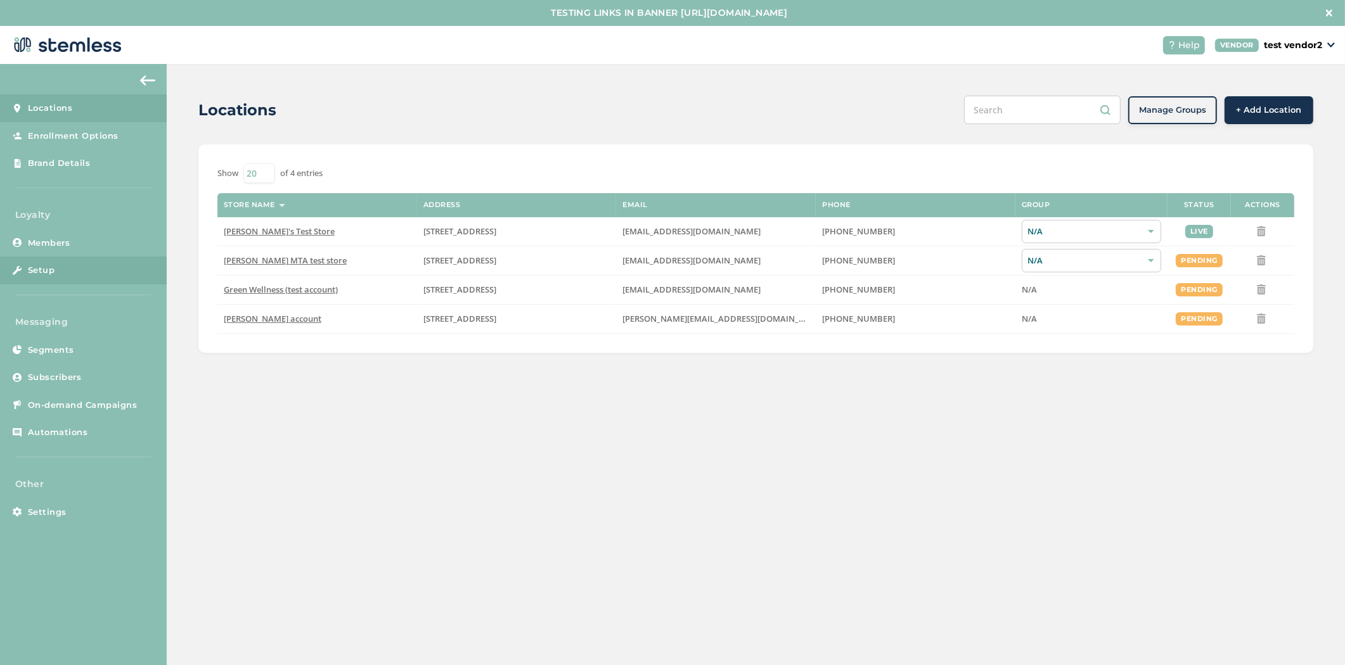
scroll to position [1, 0]
click at [248, 231] on span "[PERSON_NAME]'s Test Store" at bounding box center [279, 230] width 111 height 11
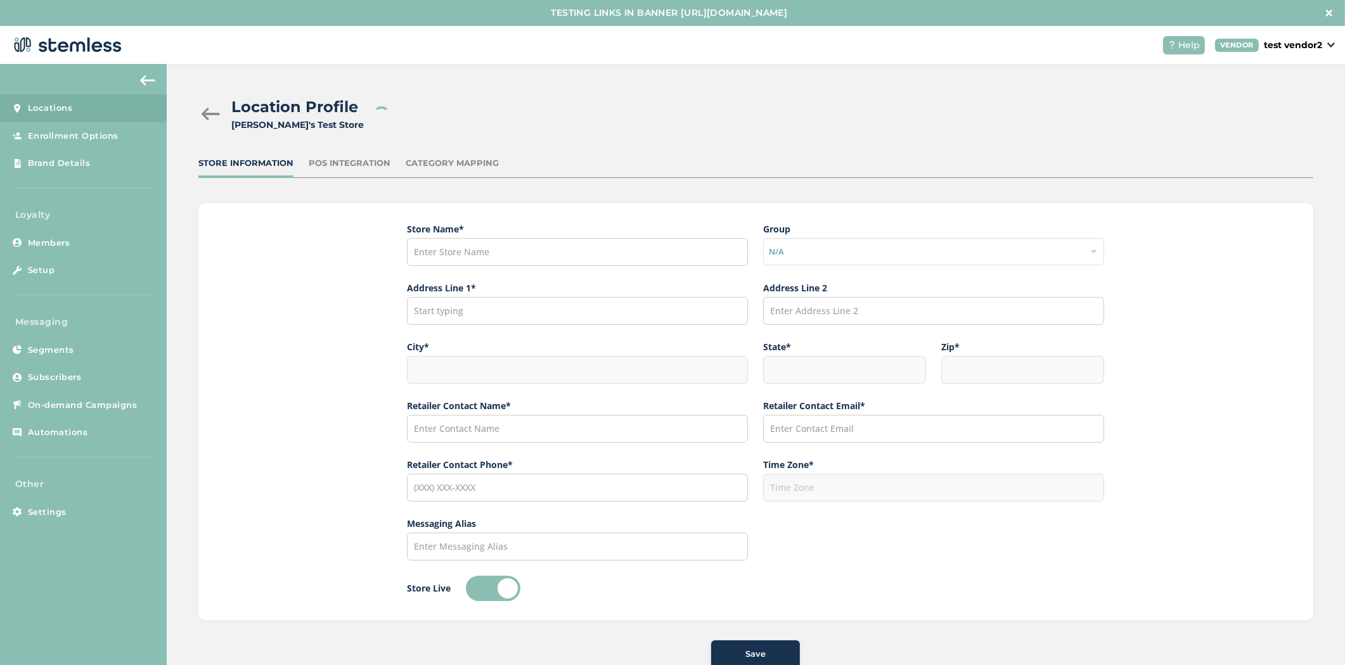
type input "[PERSON_NAME]'s Test Store"
type input "[STREET_ADDRESS]"
type input "Hillsboro"
type input "OR"
type input "97124"
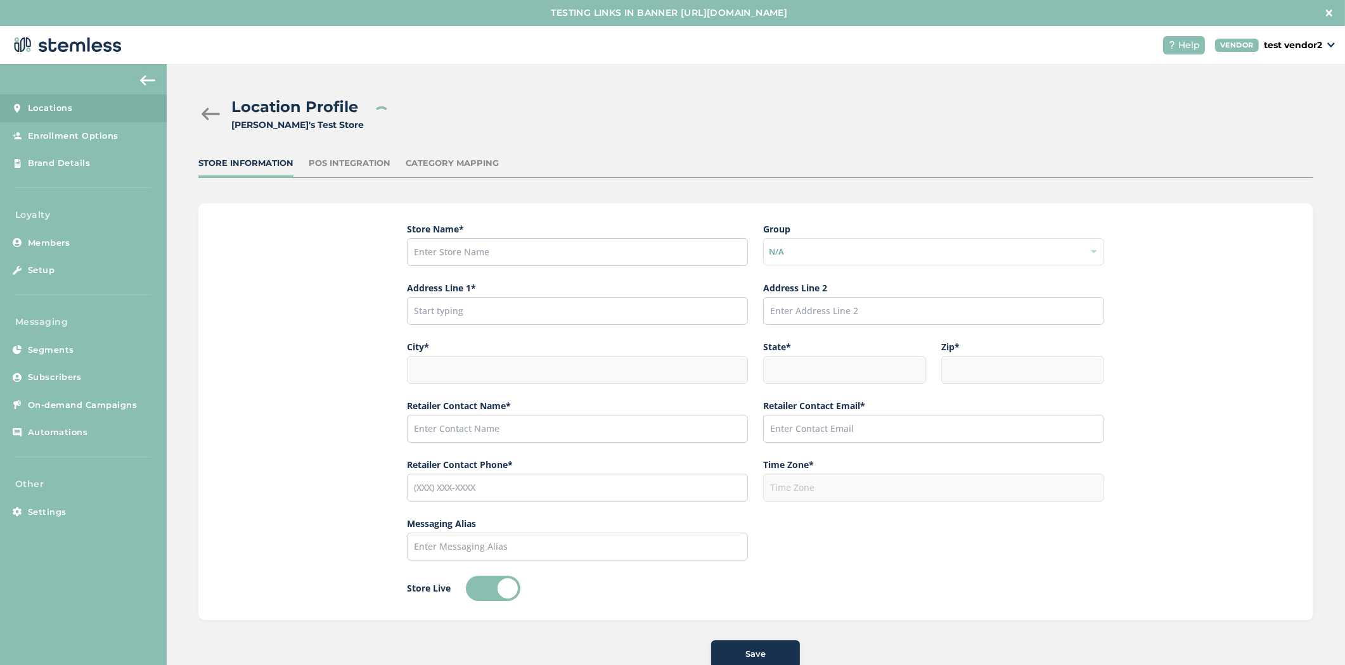
type input "[PERSON_NAME]"
type input "[EMAIL_ADDRESS][DOMAIN_NAME]"
type input "[PHONE_NUMBER]"
type input "America/Los_Angeles"
type input "[PERSON_NAME]'s Test Store"
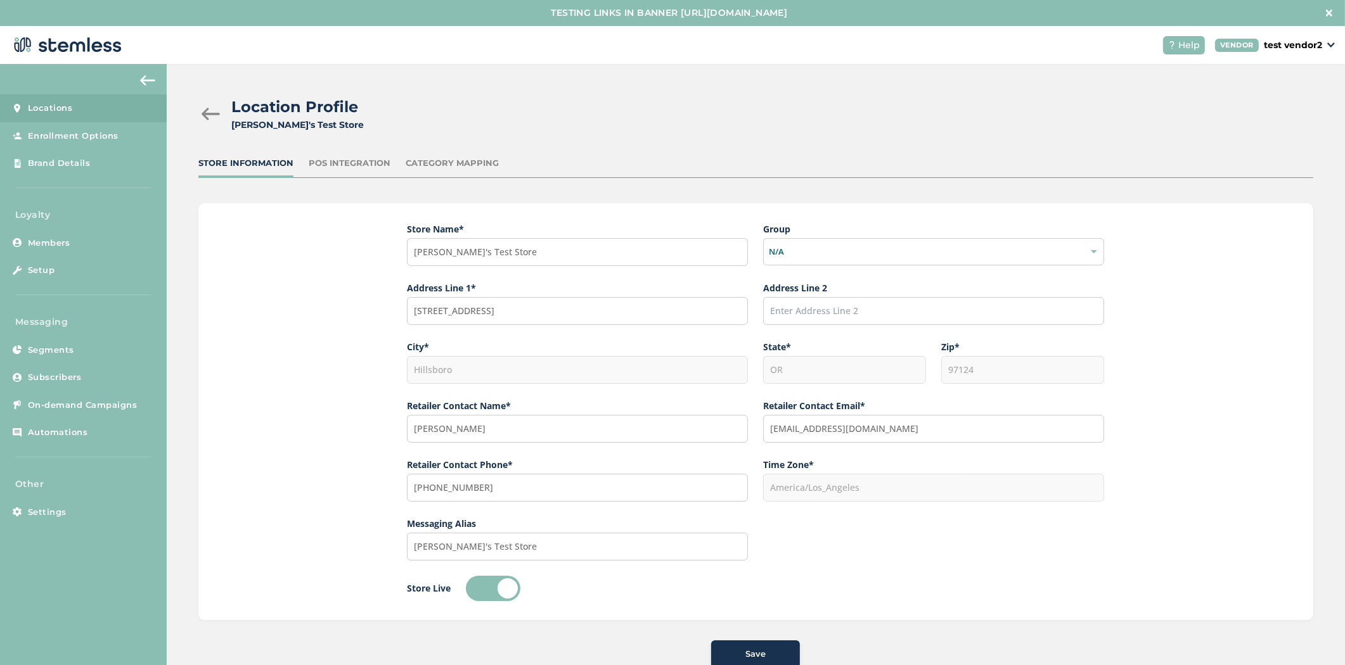
click at [337, 165] on div "POS Integration" at bounding box center [350, 163] width 82 height 13
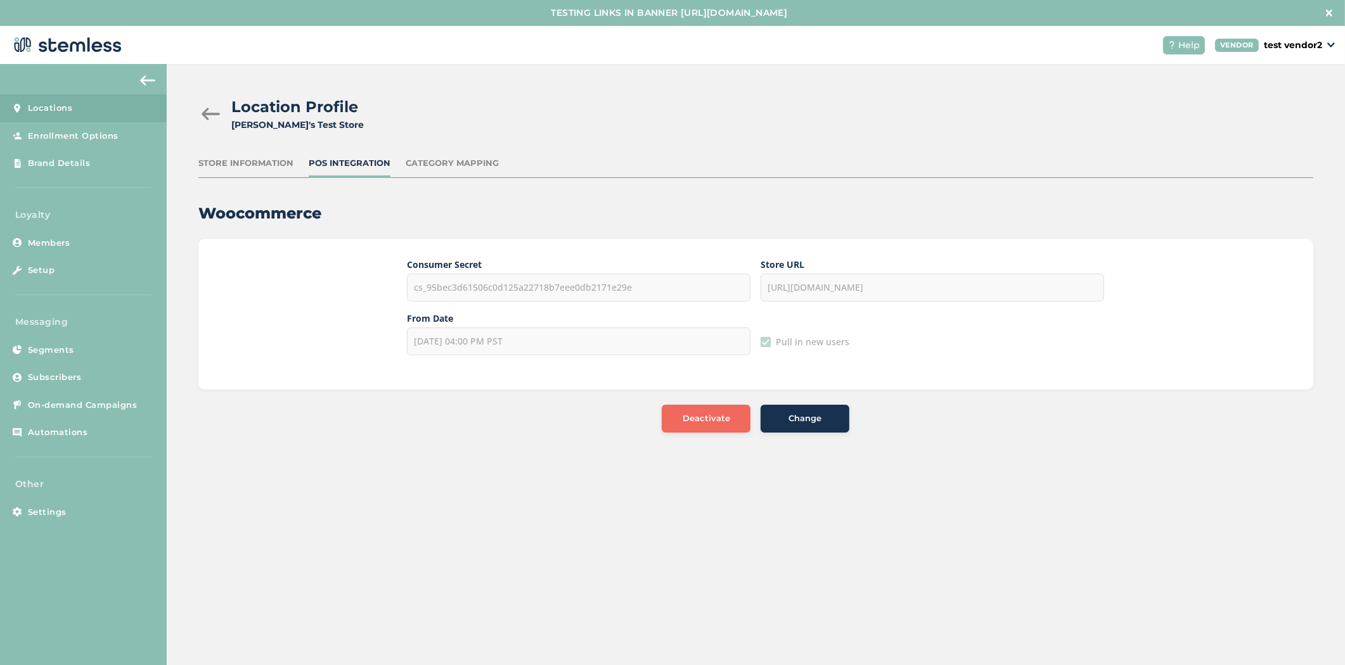
click at [546, 349] on div "[DATE] 04:00 PM PST" at bounding box center [578, 342] width 343 height 28
click at [93, 139] on span "Enrollment Options" at bounding box center [73, 136] width 91 height 13
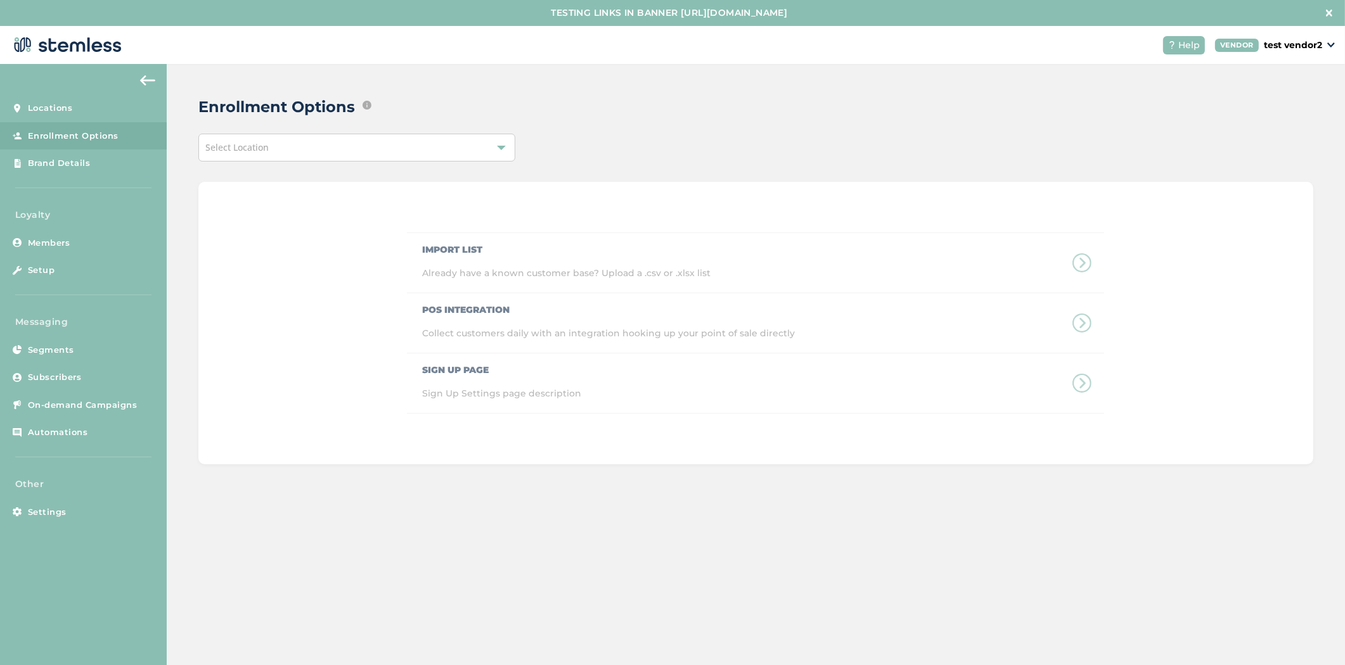
click at [267, 143] on span "Select Location" at bounding box center [236, 147] width 63 height 12
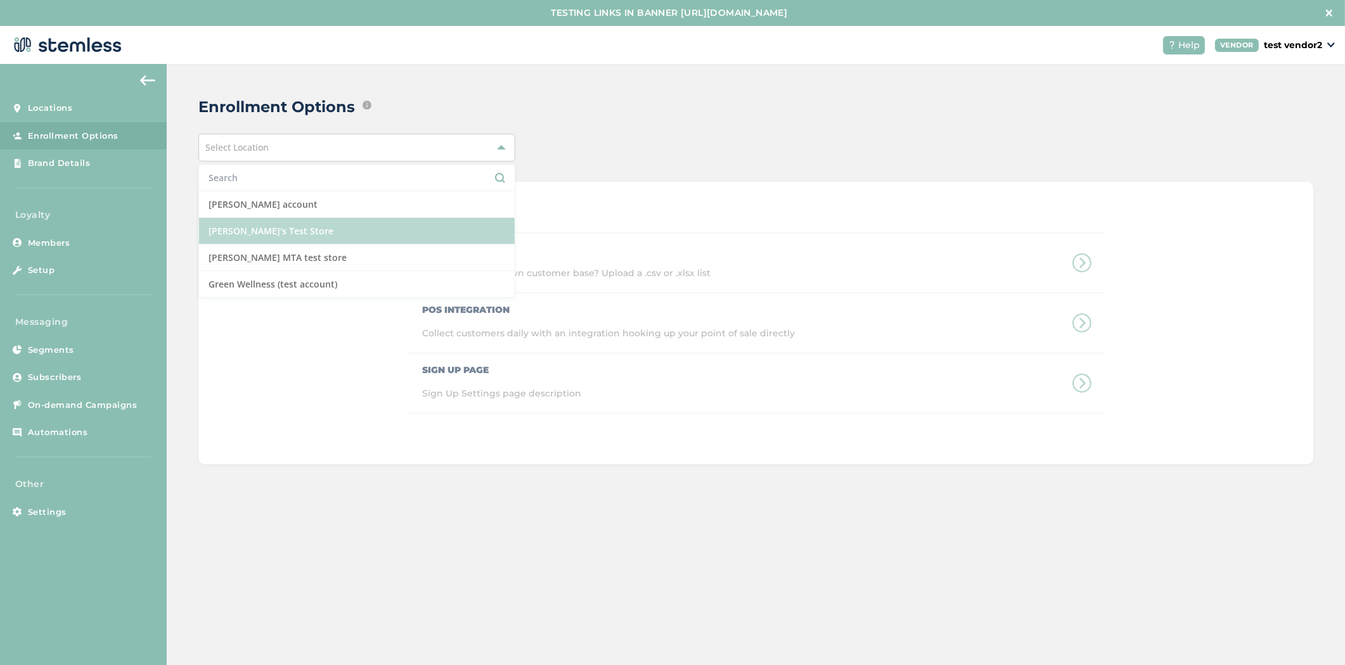
click at [298, 240] on li "[PERSON_NAME]'s Test Store" at bounding box center [357, 231] width 316 height 27
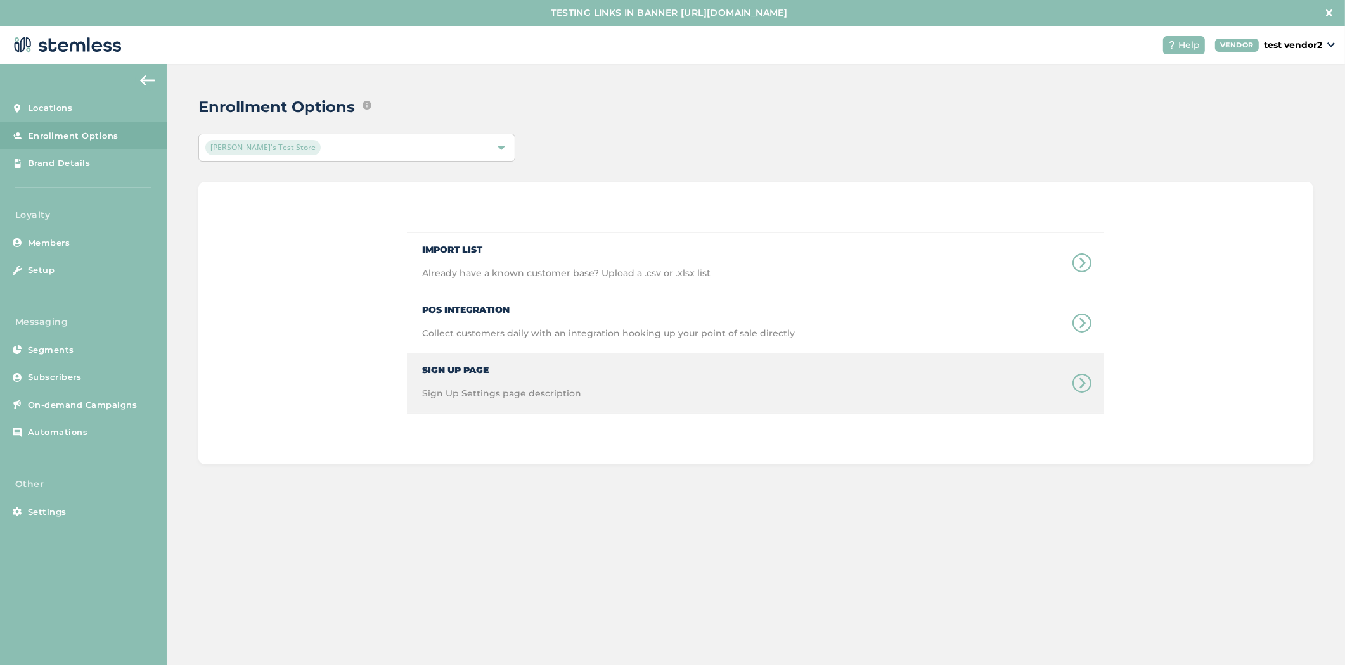
drag, startPoint x: 568, startPoint y: 387, endPoint x: 623, endPoint y: 387, distance: 54.5
click at [568, 385] on div "Sign Up Page Sign Up Settings page description" at bounding box center [494, 384] width 174 height 60
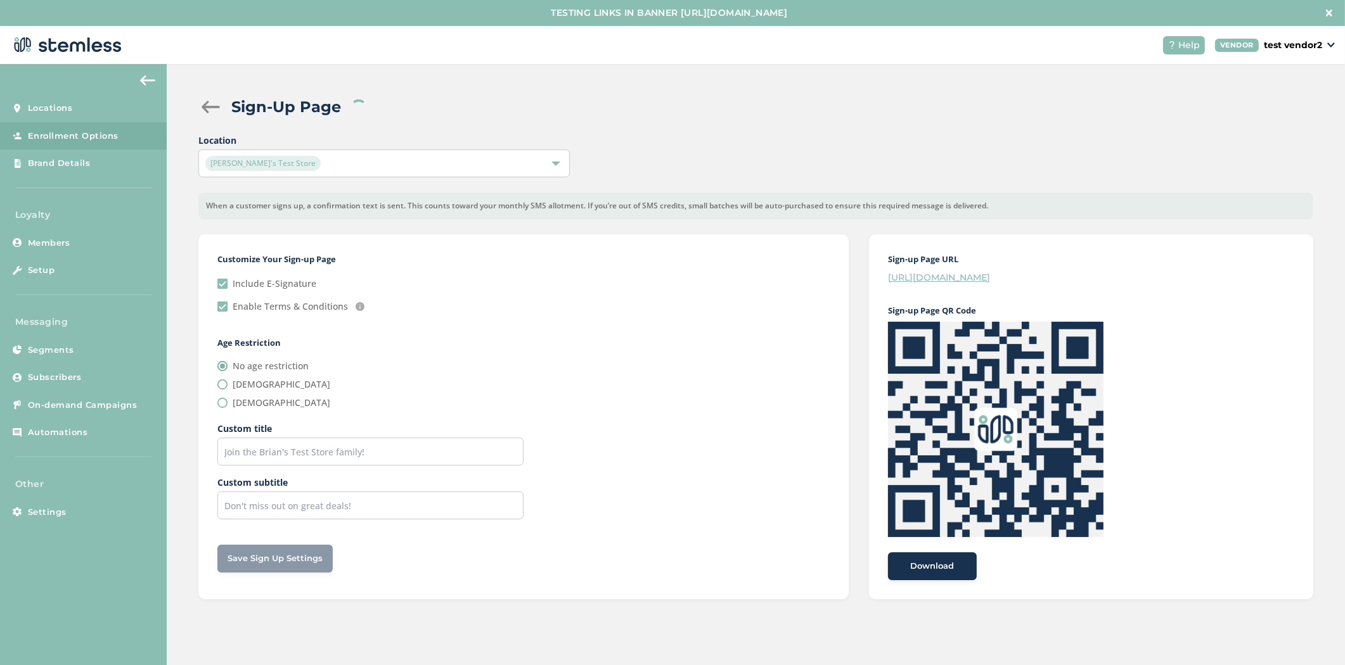
checkbox input "true"
radio input "false"
radio input "true"
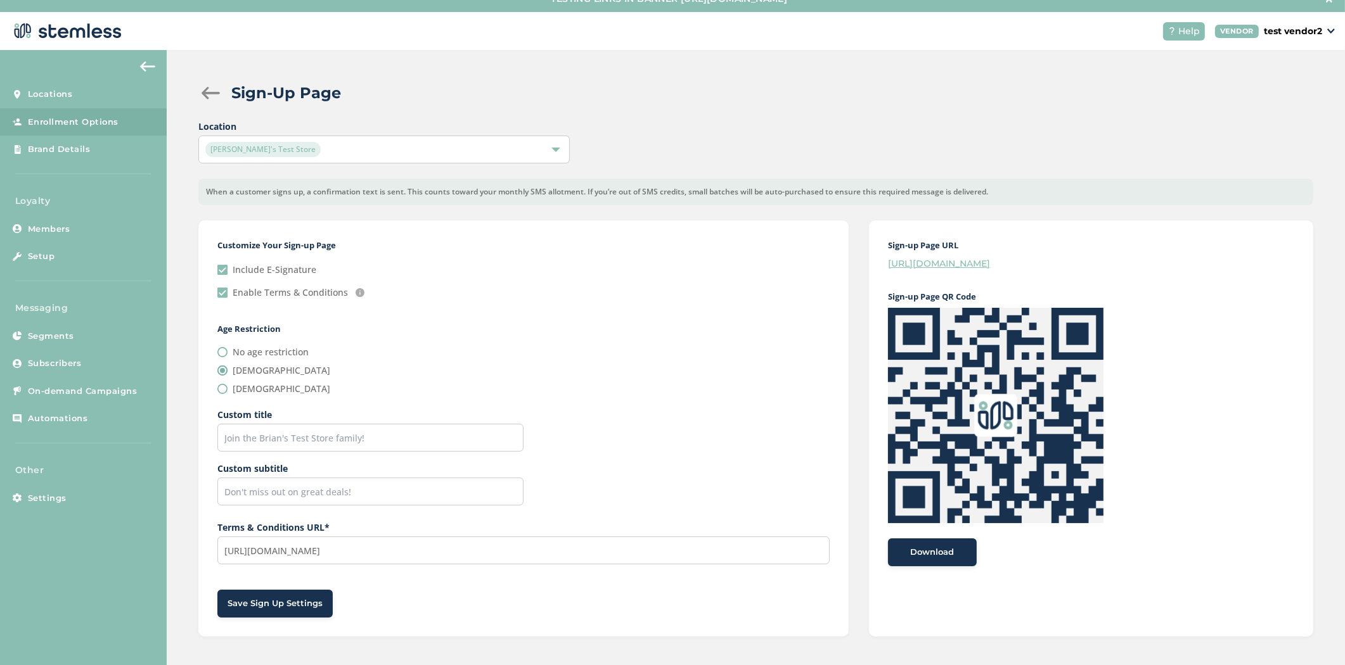
scroll to position [26, 0]
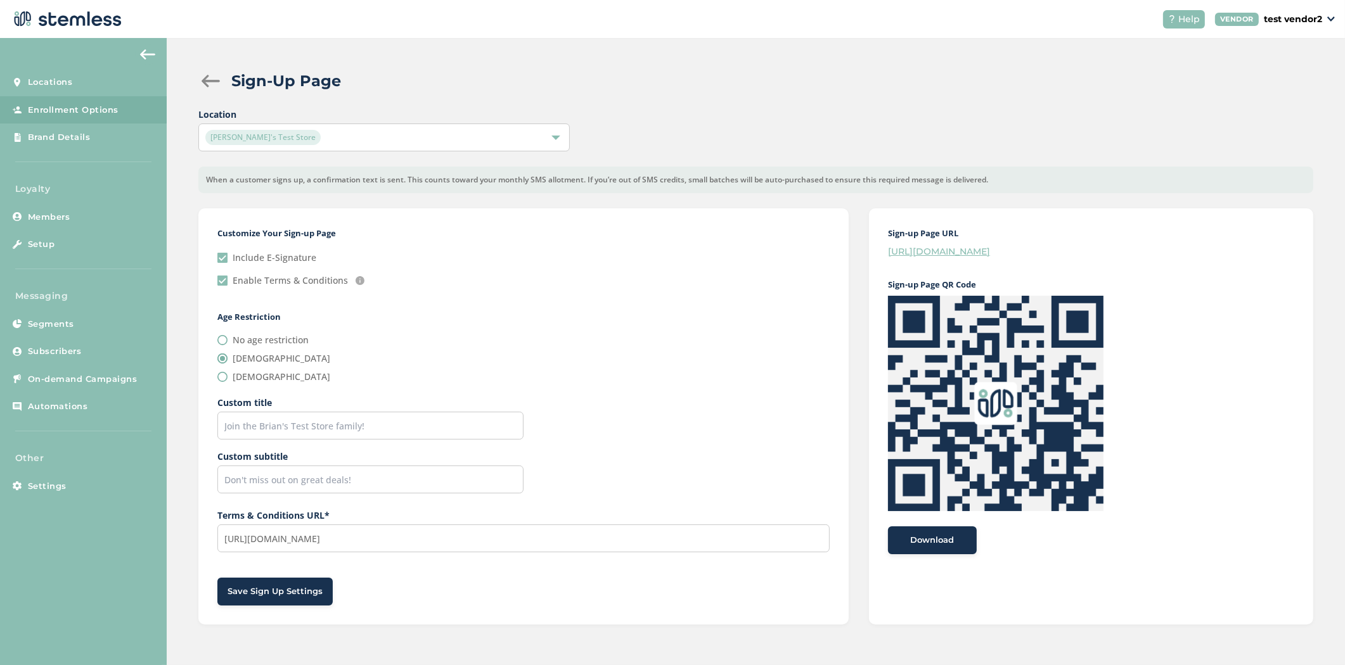
click at [977, 254] on link "[URL][DOMAIN_NAME]" at bounding box center [939, 251] width 102 height 11
click at [64, 324] on span "Segments" at bounding box center [51, 324] width 46 height 13
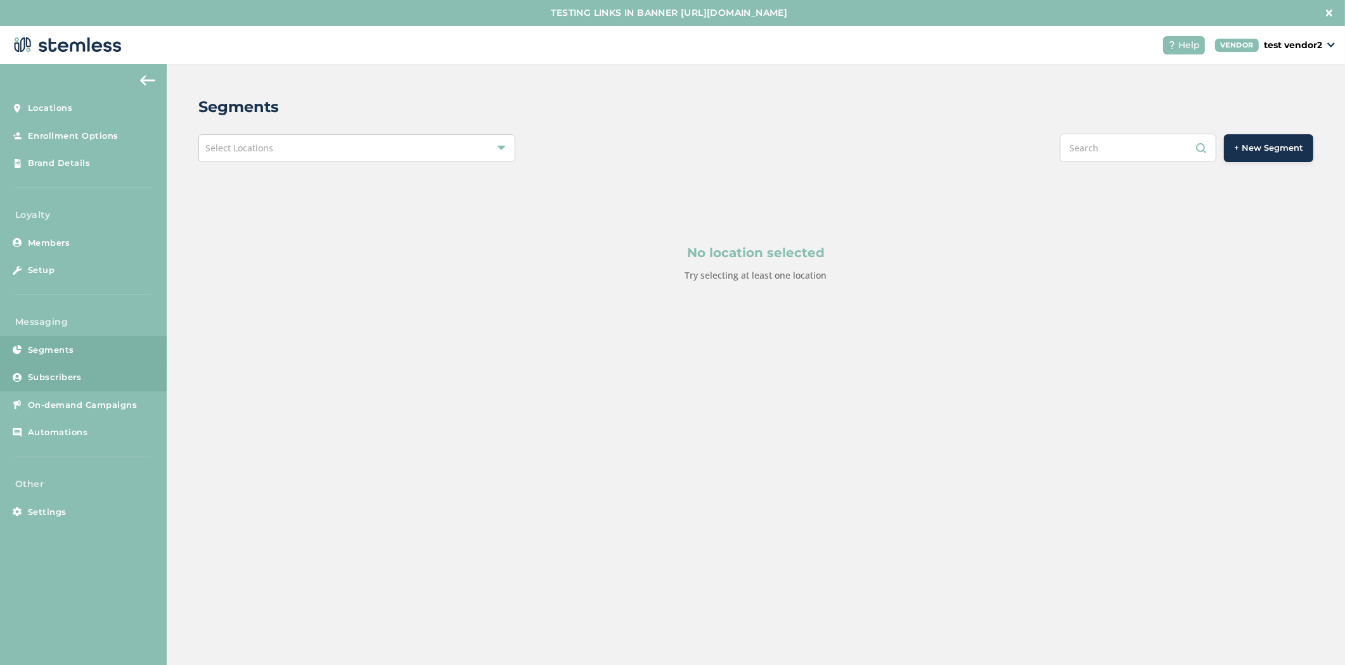
click at [38, 381] on span "Subscribers" at bounding box center [55, 377] width 54 height 13
click at [1277, 153] on button "+ New Subscriber" at bounding box center [1265, 148] width 96 height 28
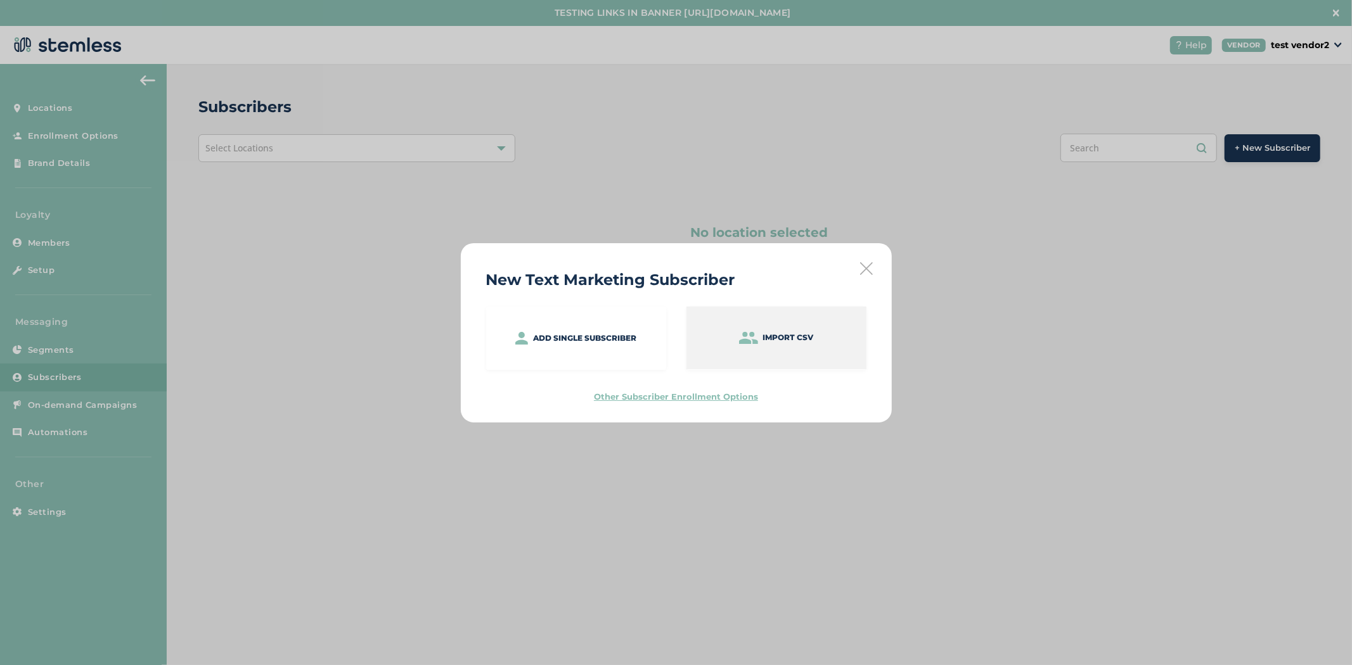
click at [796, 357] on div "Import CSV" at bounding box center [776, 338] width 180 height 63
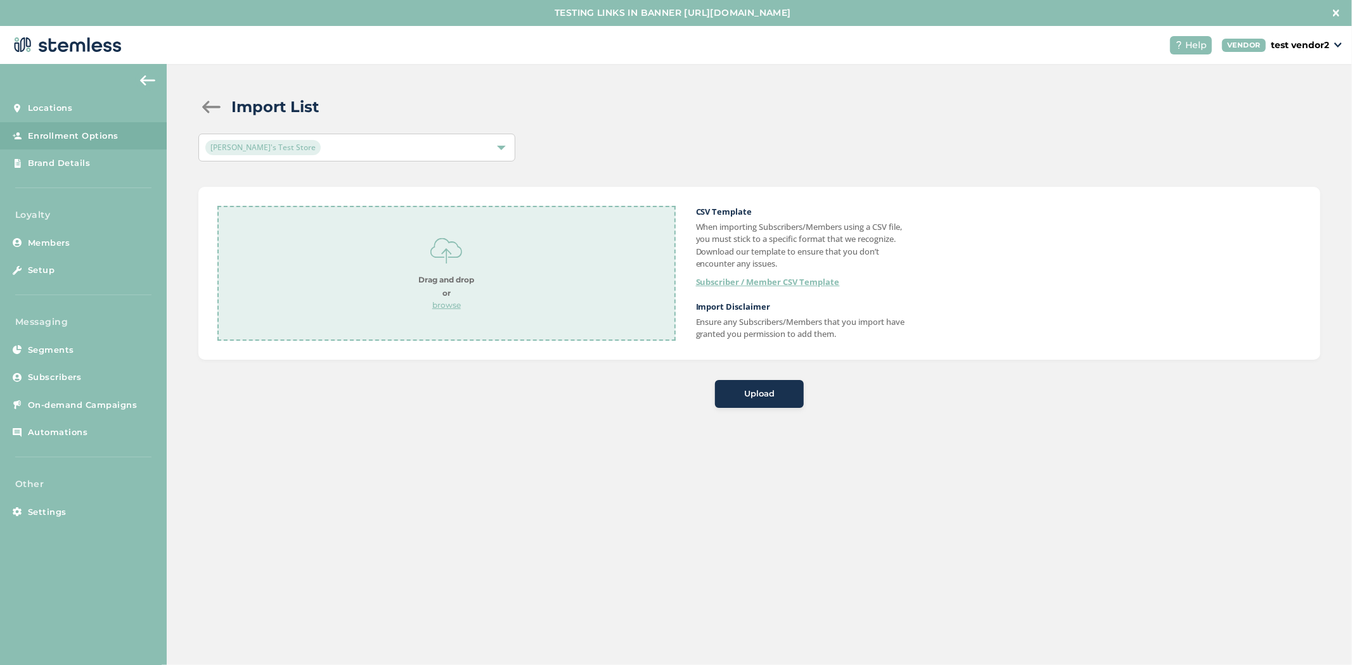
click at [213, 108] on div at bounding box center [210, 107] width 25 height 13
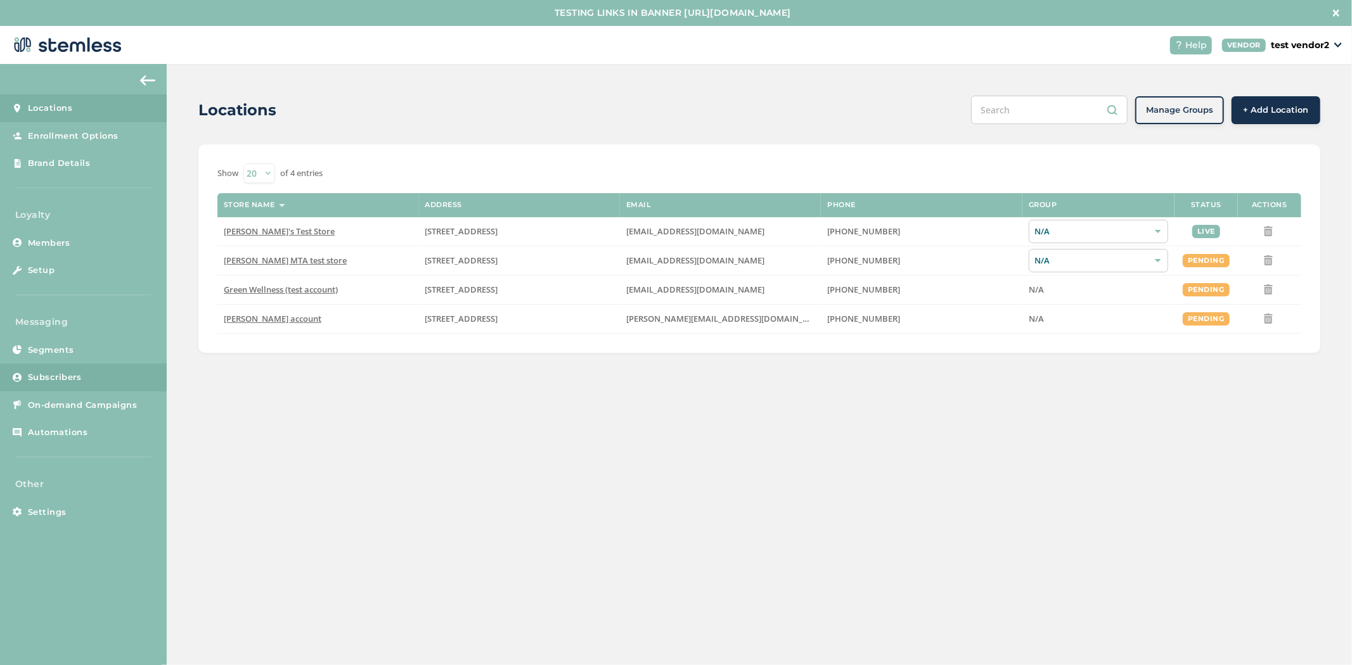
click at [49, 376] on span "Subscribers" at bounding box center [55, 377] width 54 height 13
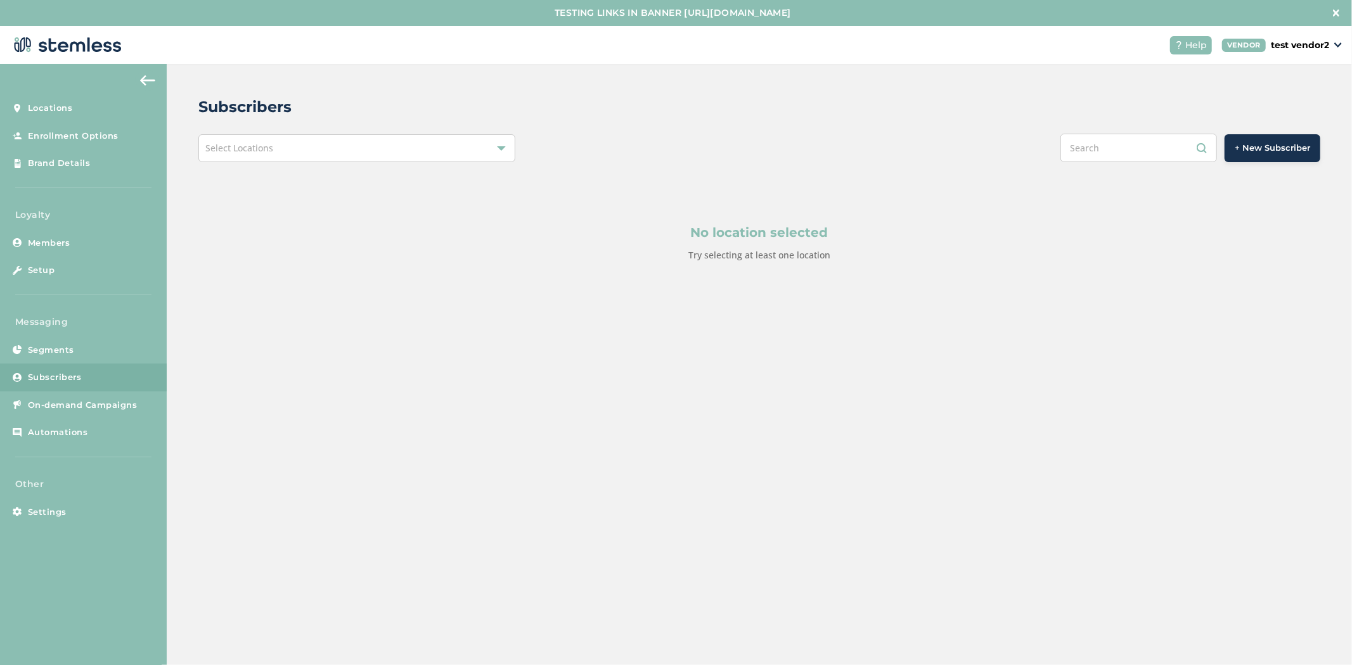
drag, startPoint x: 282, startPoint y: 135, endPoint x: 279, endPoint y: 146, distance: 11.1
click at [282, 135] on div "Select Locations" at bounding box center [356, 148] width 317 height 28
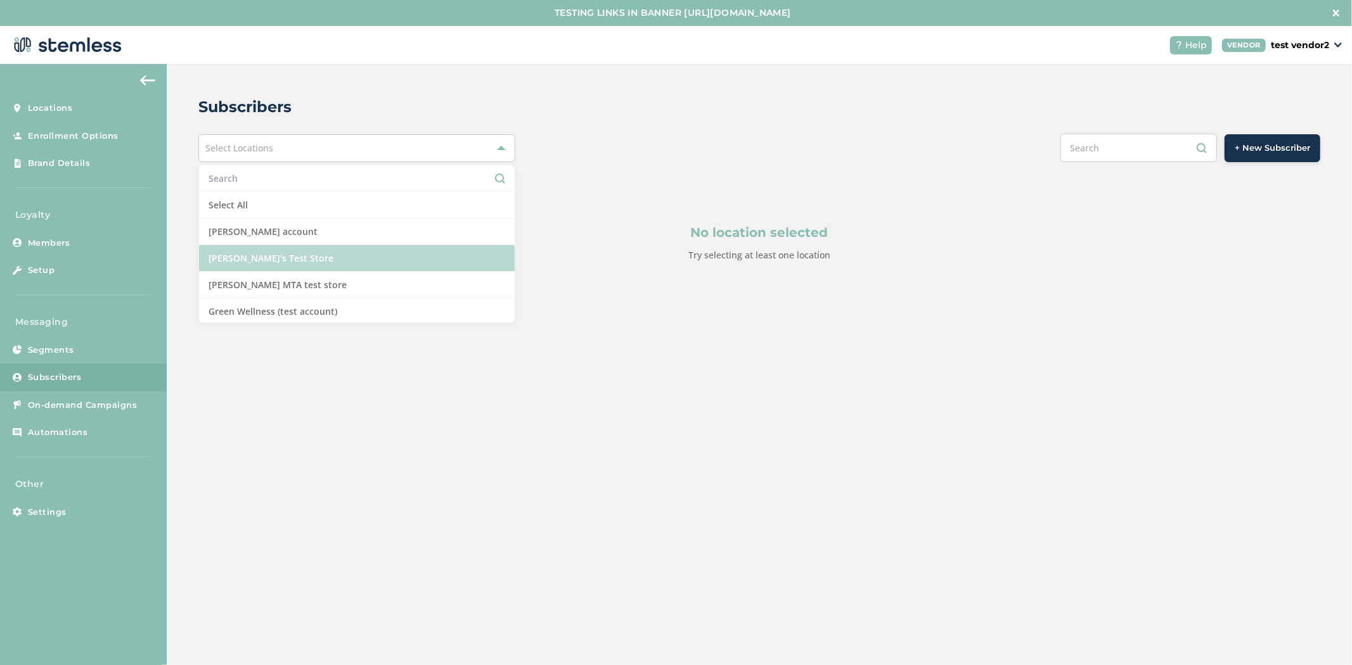
click at [279, 257] on li "[PERSON_NAME]'s Test Store" at bounding box center [357, 258] width 316 height 27
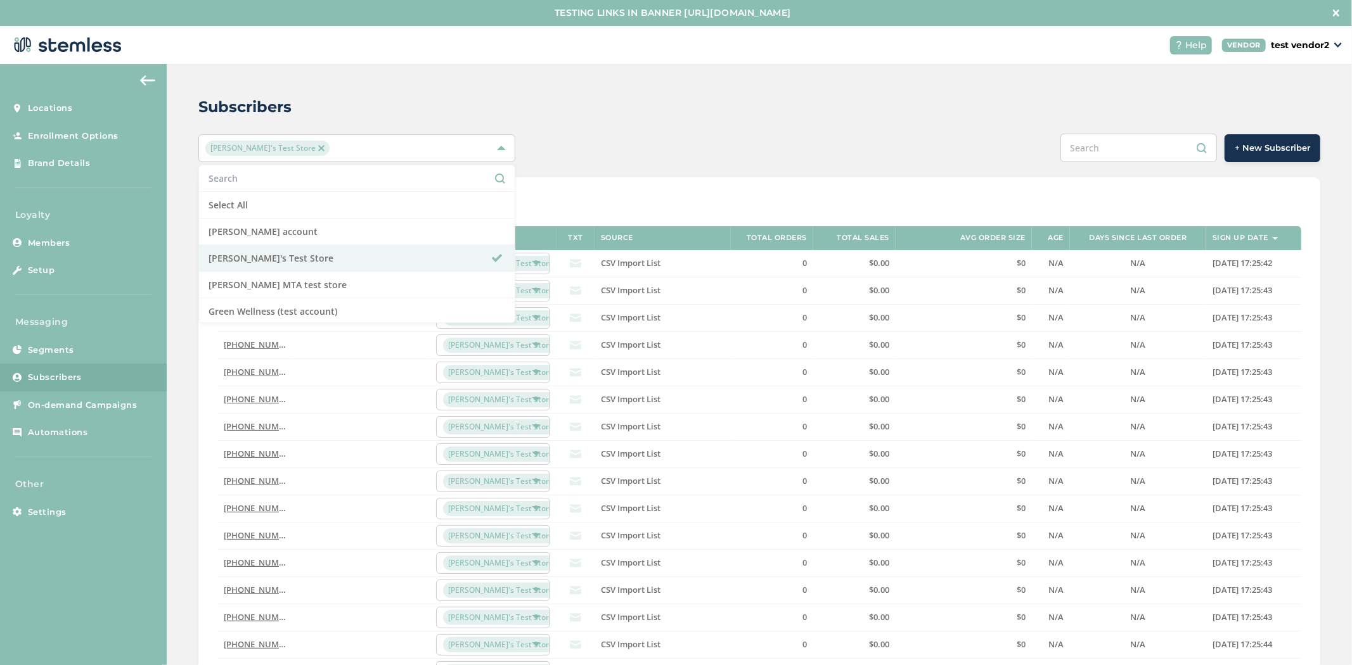
click at [607, 53] on header "Help VENDOR test vendor2" at bounding box center [676, 45] width 1352 height 38
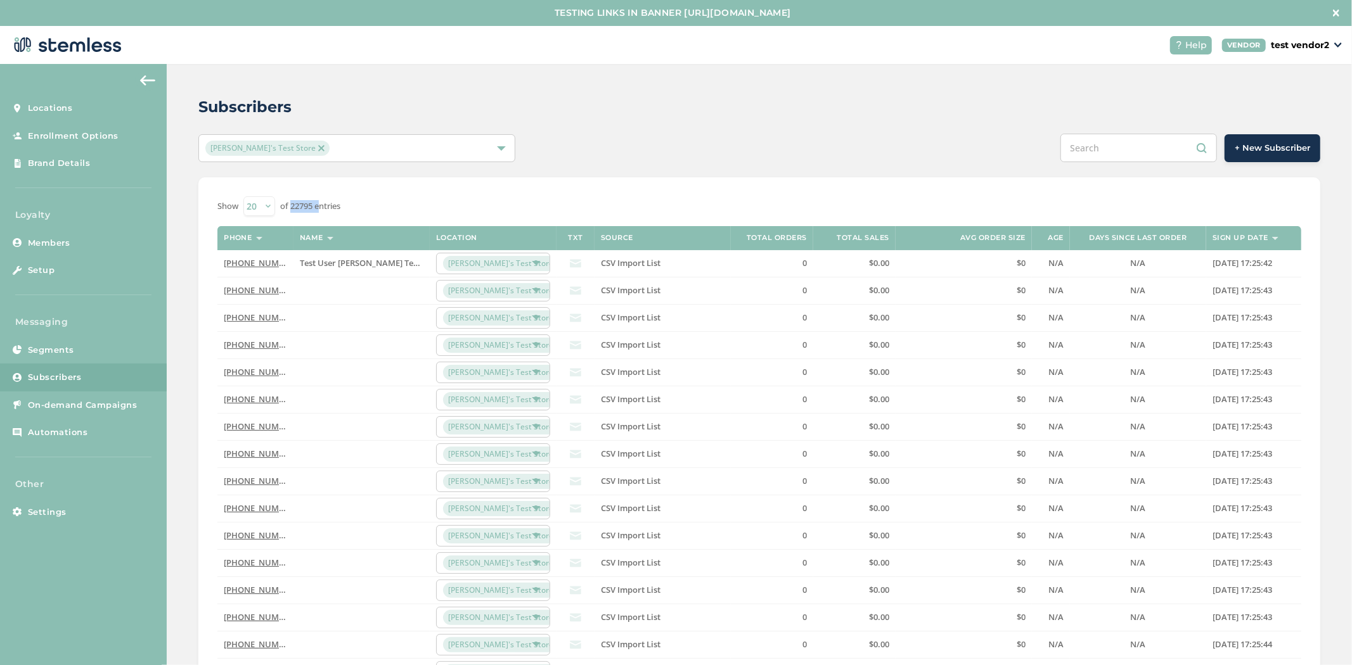
drag, startPoint x: 319, startPoint y: 208, endPoint x: 289, endPoint y: 212, distance: 30.0
click at [289, 212] on label "of 22795 entries" at bounding box center [310, 206] width 60 height 13
click at [77, 404] on span "On-demand Campaigns" at bounding box center [83, 405] width 110 height 13
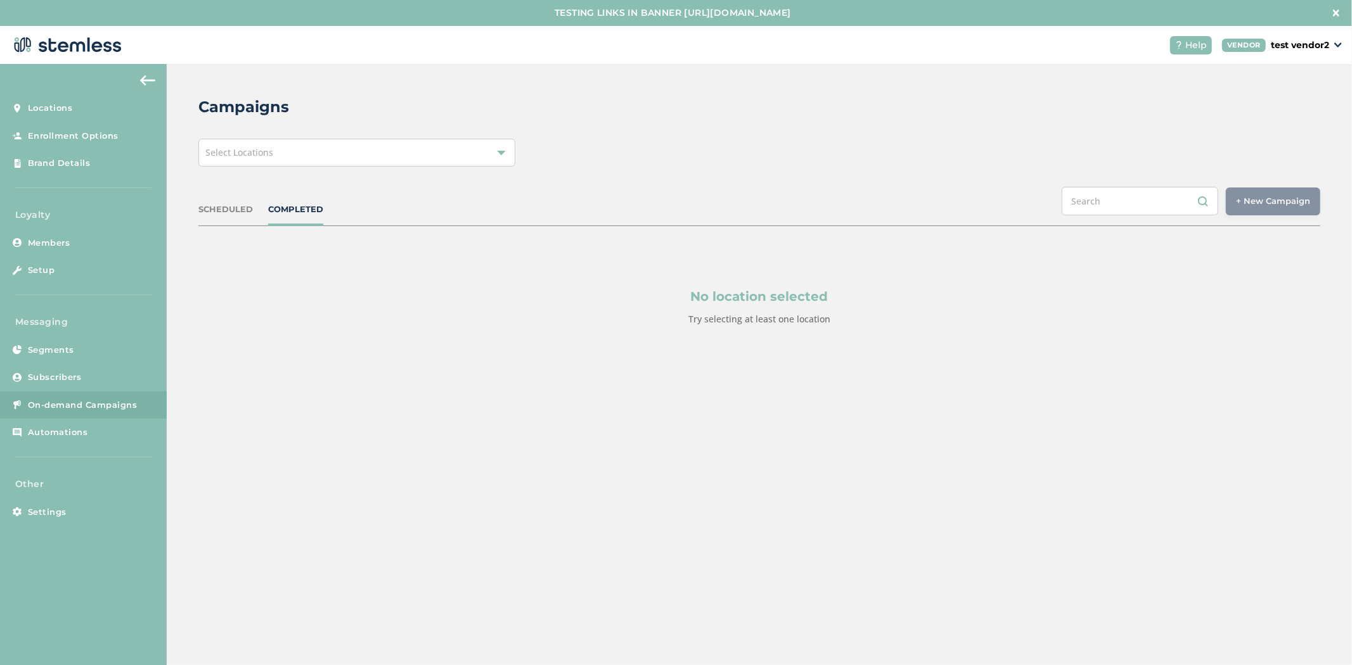
click at [305, 144] on div "Select Locations" at bounding box center [356, 153] width 317 height 28
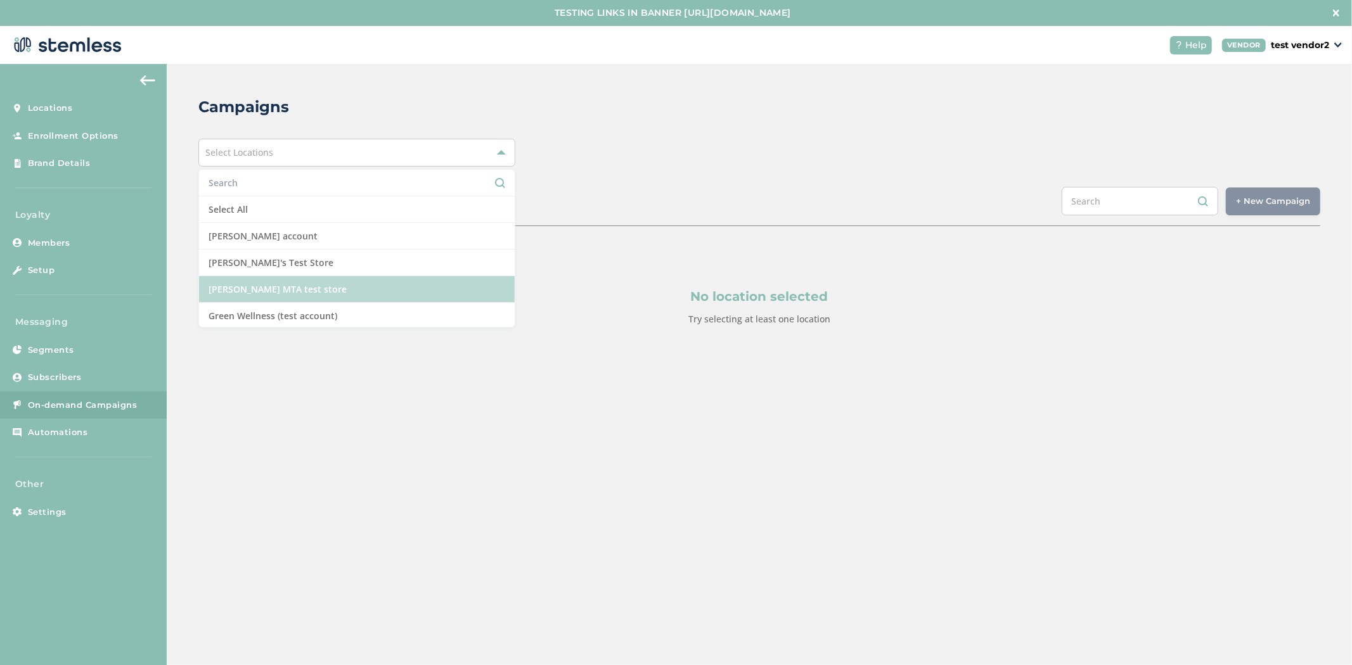
click at [357, 282] on li "[PERSON_NAME] MTA test store" at bounding box center [357, 289] width 316 height 27
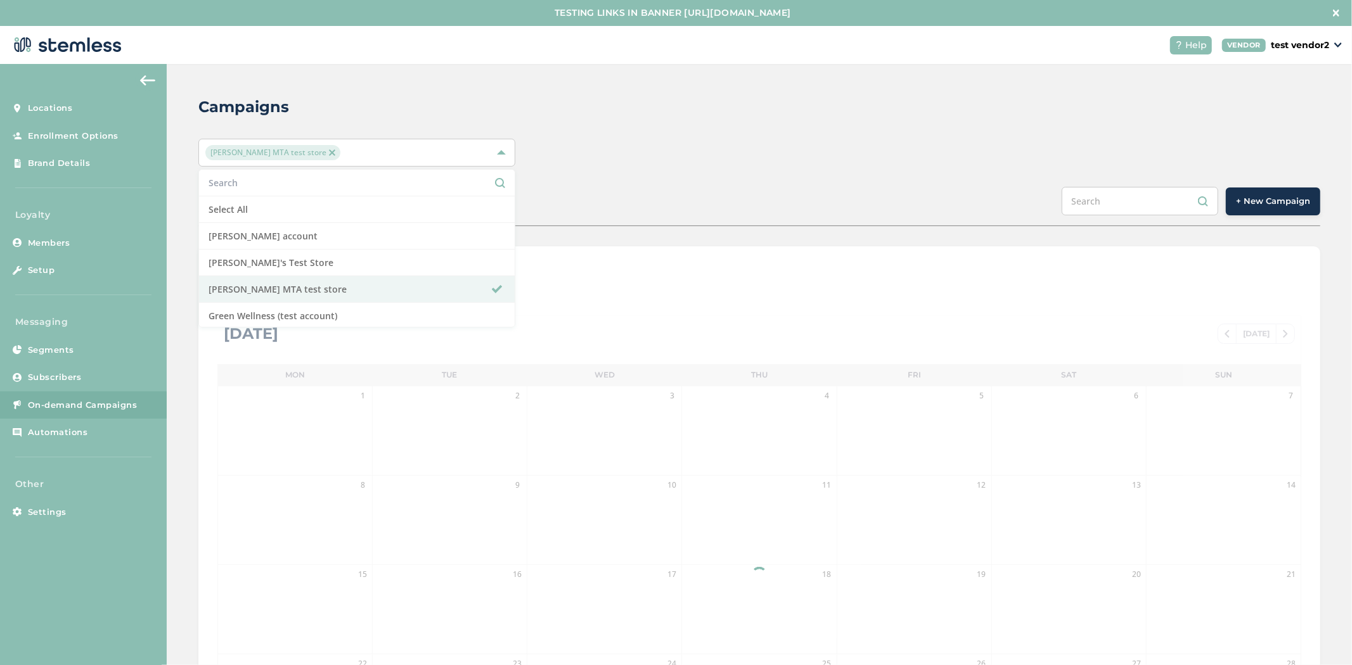
click at [736, 131] on div "Campaigns [PERSON_NAME] MTA test store Select All [PERSON_NAME] account [PERSON…" at bounding box center [759, 474] width 1185 height 820
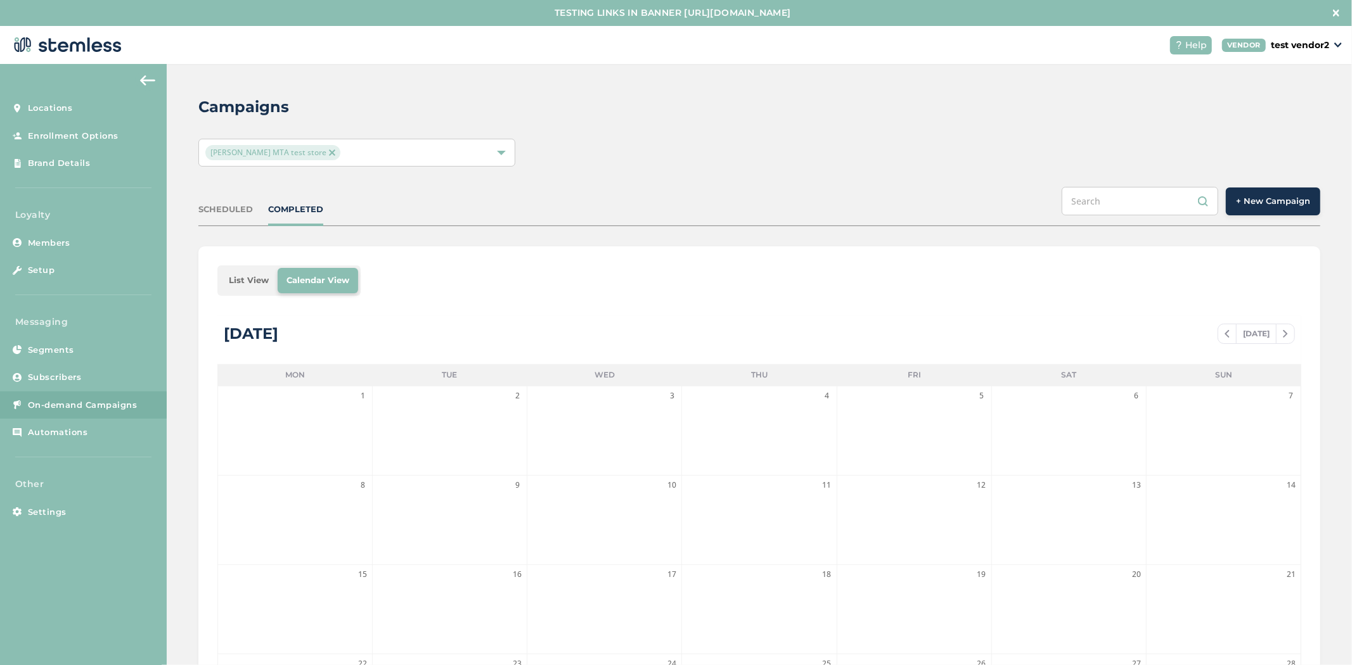
click at [215, 205] on div "SCHEDULED" at bounding box center [225, 209] width 54 height 13
click at [312, 212] on div "COMPLETED" at bounding box center [295, 209] width 55 height 13
click at [1279, 200] on span "+ New Campaign" at bounding box center [1273, 201] width 74 height 13
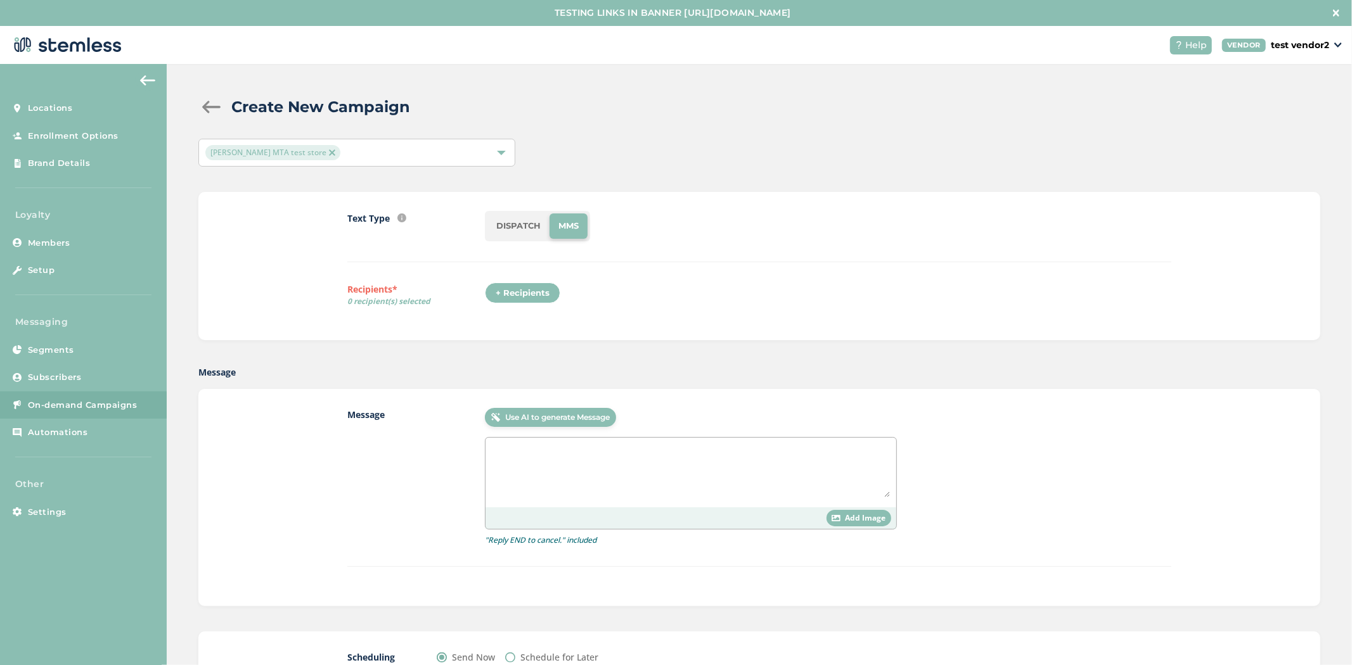
click at [515, 222] on li "DISPATCH" at bounding box center [518, 226] width 62 height 25
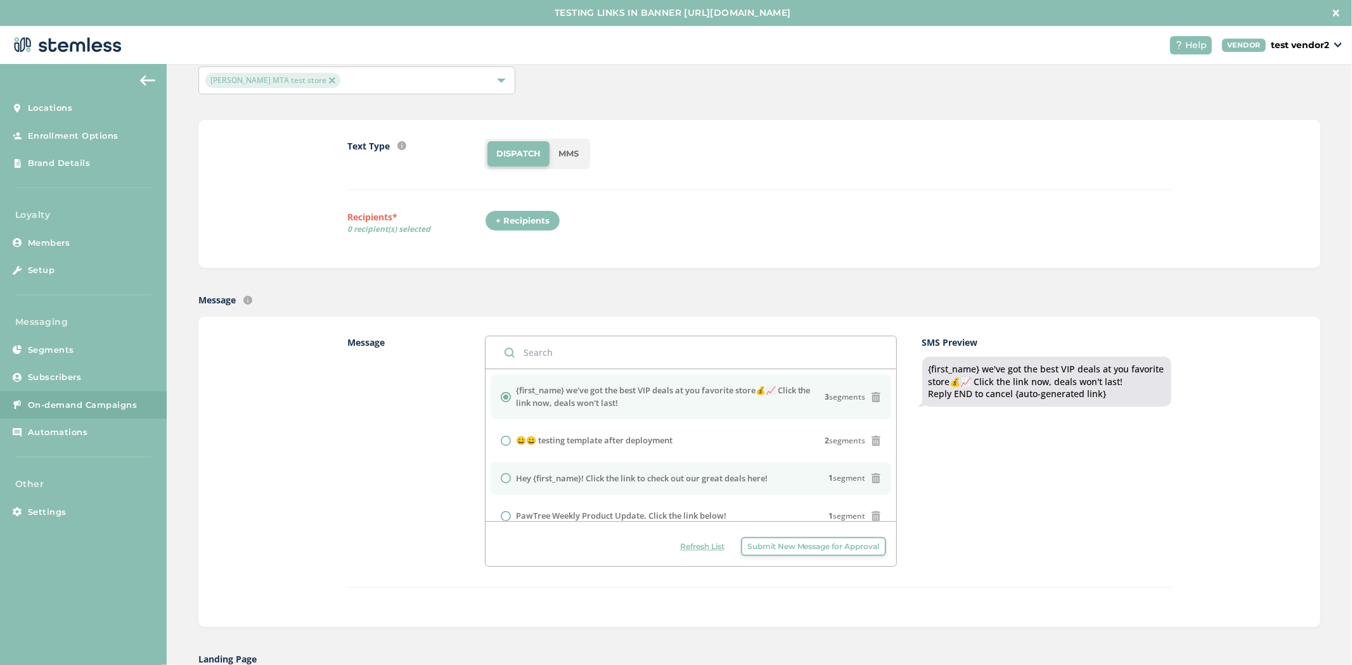
scroll to position [72, 0]
click at [501, 482] on input "radio" at bounding box center [506, 479] width 10 height 10
radio input "true"
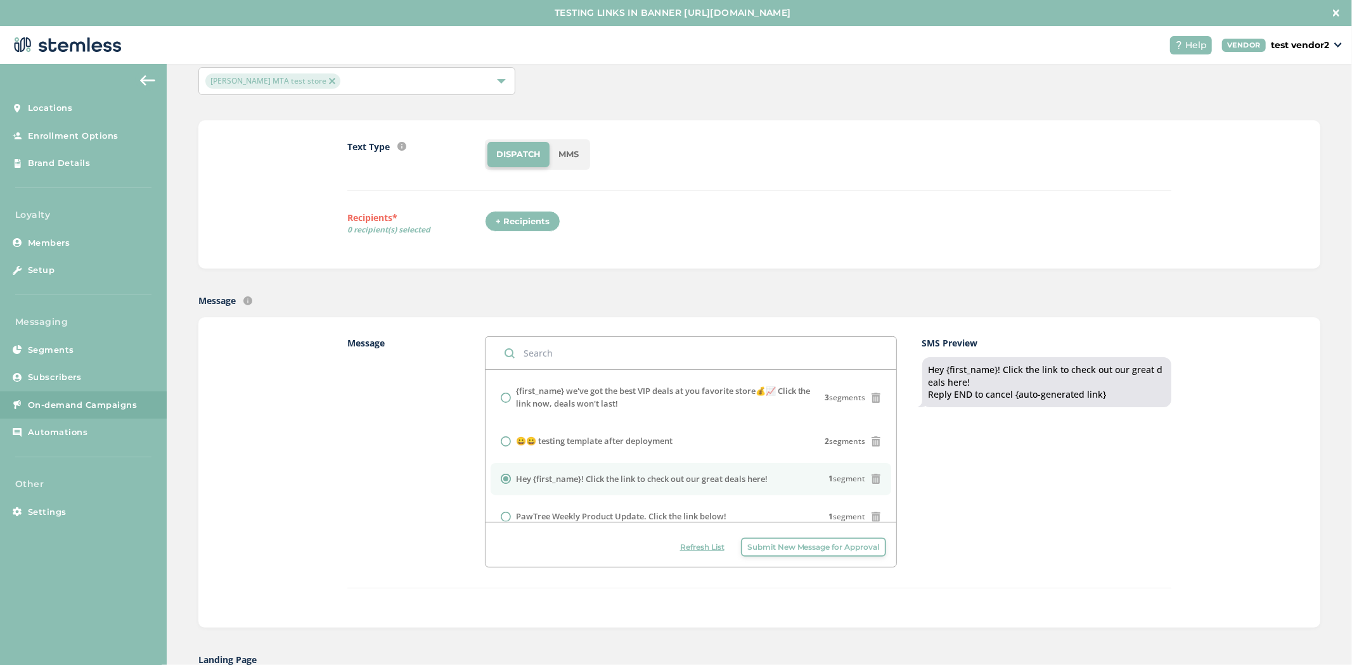
click at [789, 547] on span "Submit New Message for Approval" at bounding box center [813, 547] width 132 height 11
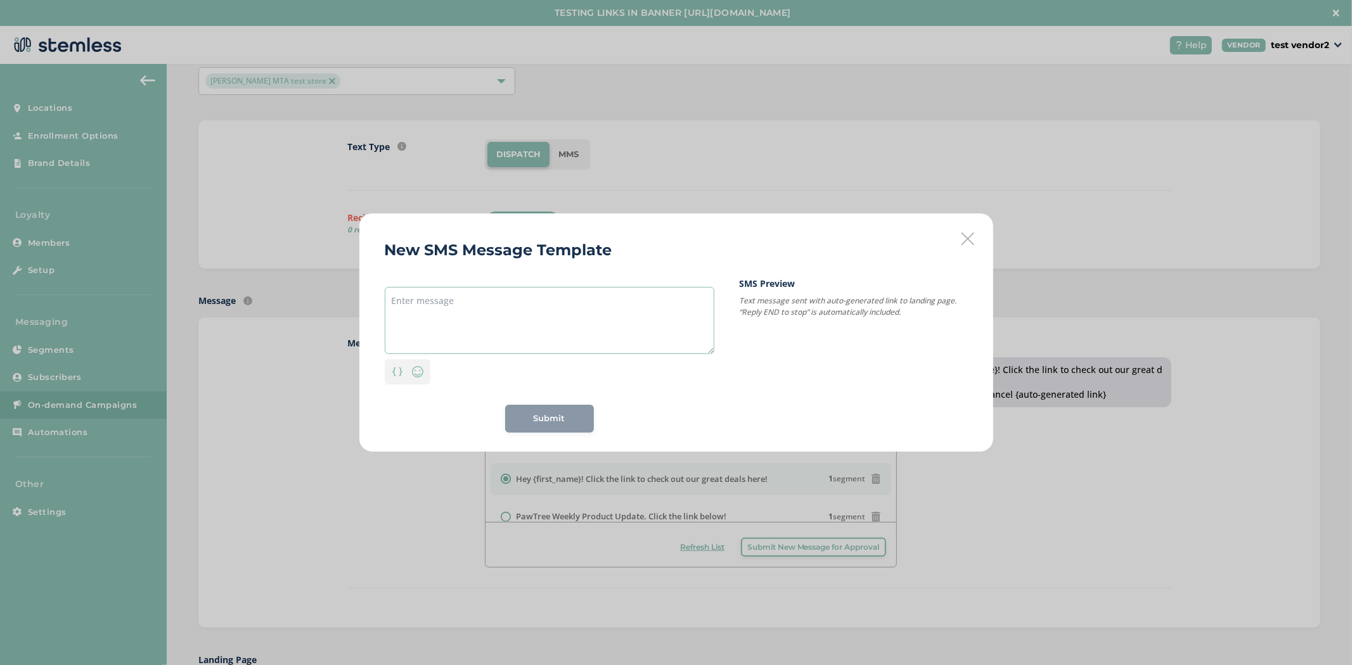
click at [516, 338] on textarea at bounding box center [550, 320] width 330 height 67
click at [964, 236] on icon at bounding box center [967, 239] width 13 height 13
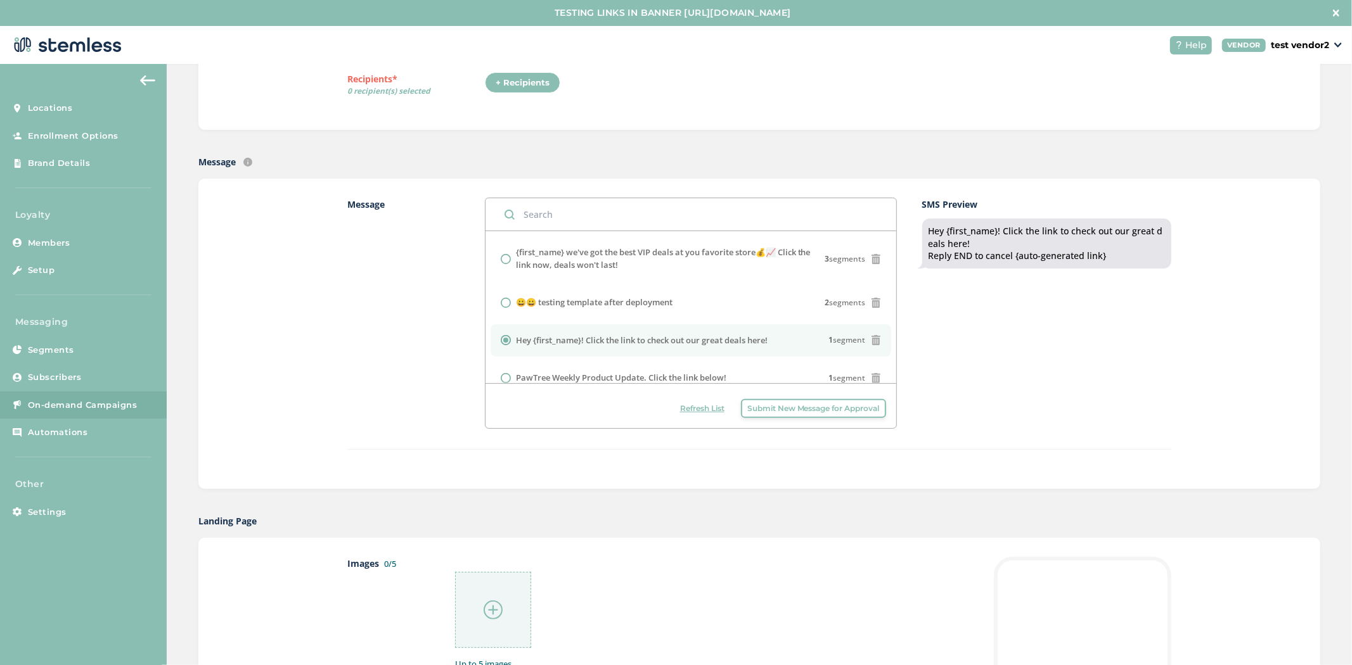
scroll to position [211, 0]
drag, startPoint x: 1006, startPoint y: 256, endPoint x: 1112, endPoint y: 254, distance: 105.8
click at [1112, 254] on div "Hey {first_name}! Click the link to check out our great deals here! Reply END t…" at bounding box center [1046, 242] width 236 height 37
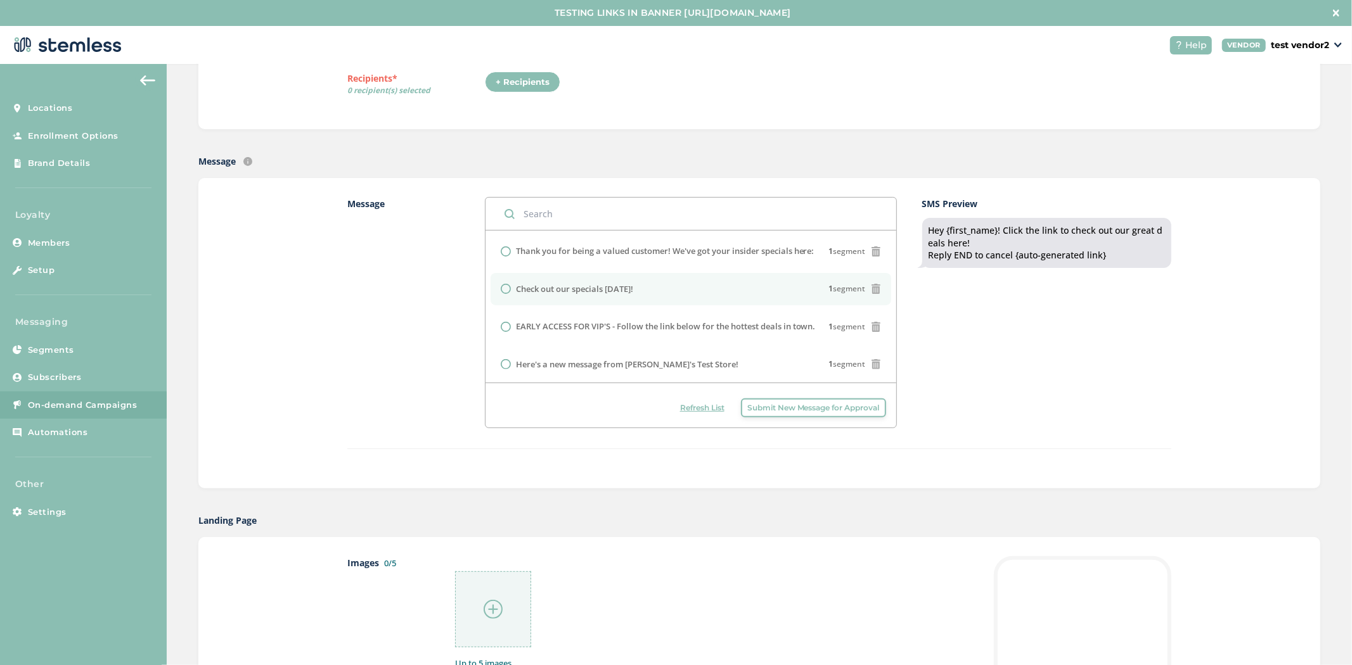
scroll to position [254, 0]
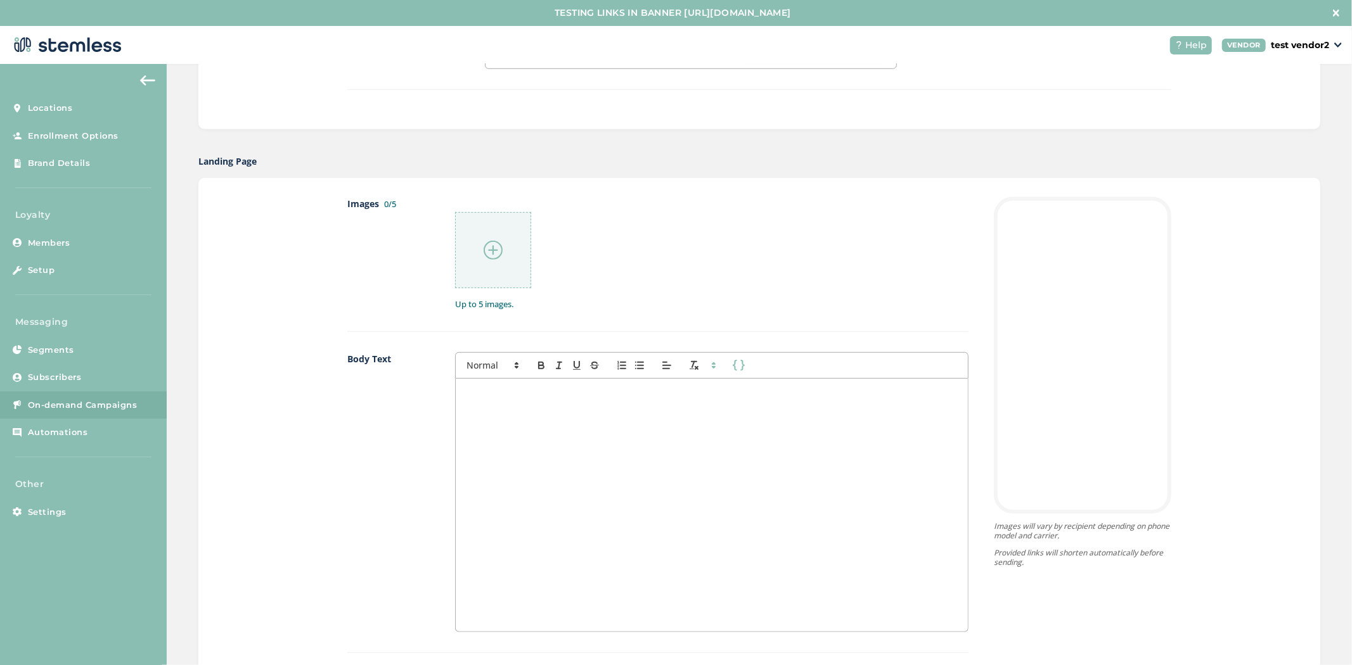
click at [484, 255] on img at bounding box center [493, 250] width 19 height 19
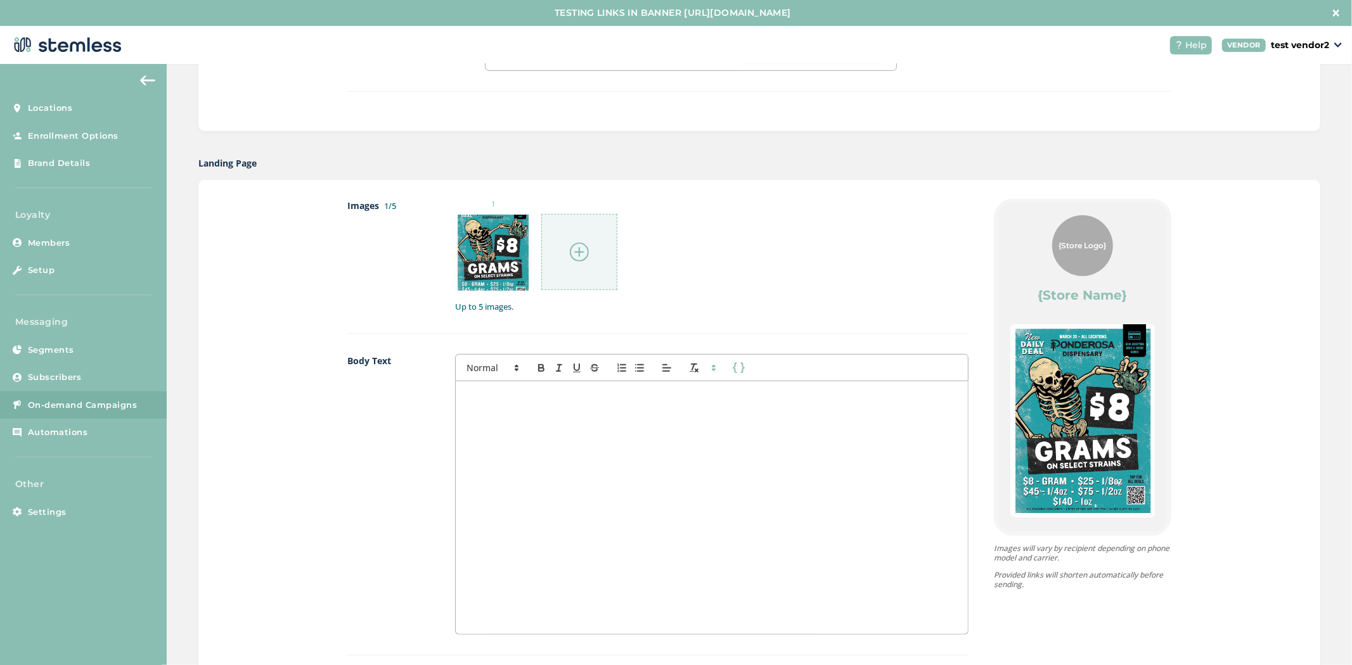
click at [570, 255] on img at bounding box center [579, 252] width 19 height 19
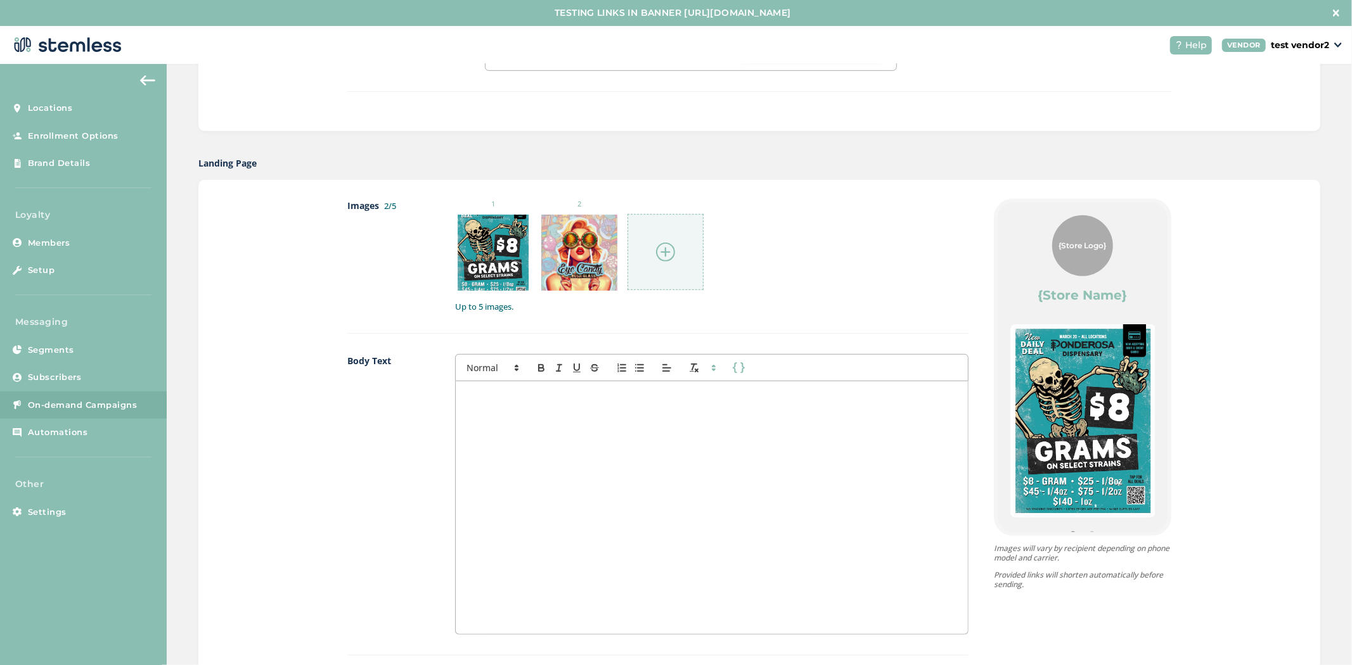
click at [653, 264] on div at bounding box center [665, 252] width 76 height 76
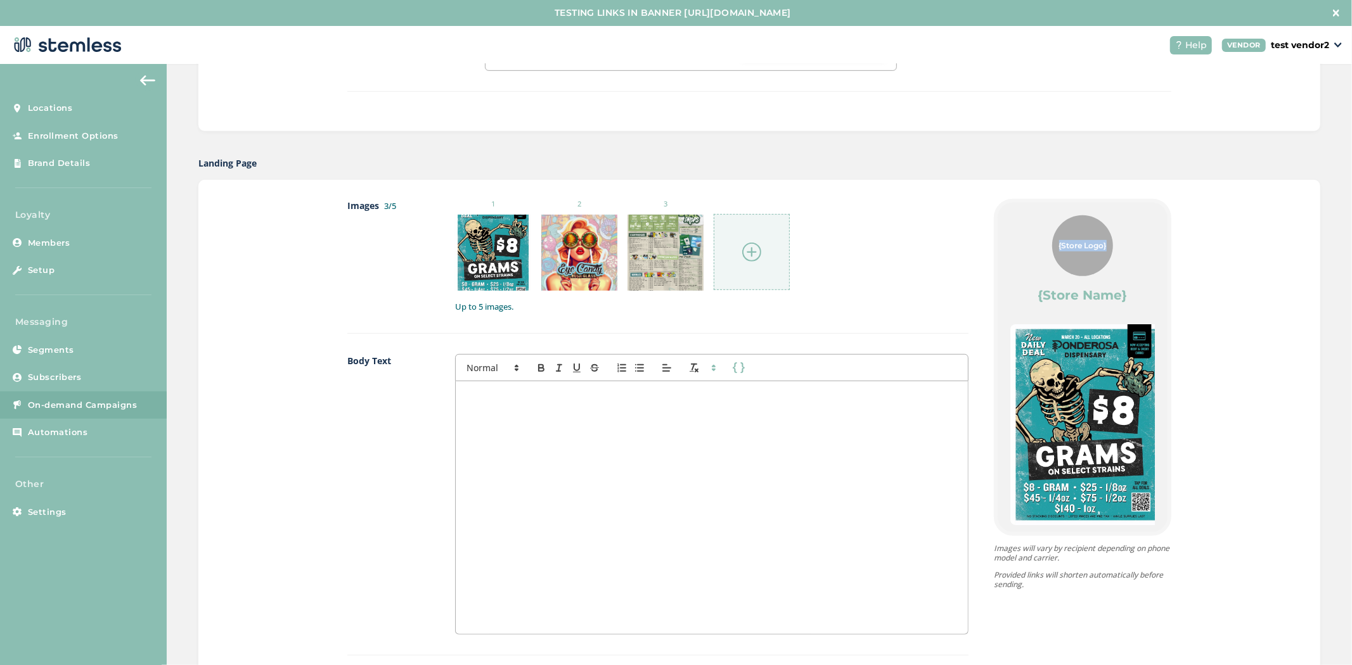
drag, startPoint x: 1100, startPoint y: 231, endPoint x: 1011, endPoint y: 231, distance: 89.4
click at [1011, 231] on div "{Store Logo} {Store Name}" at bounding box center [1082, 259] width 144 height 89
drag, startPoint x: 1120, startPoint y: 290, endPoint x: 945, endPoint y: 319, distance: 177.3
click at [997, 297] on div "{Store Logo} {Store Name} Powered By" at bounding box center [1082, 368] width 170 height 330
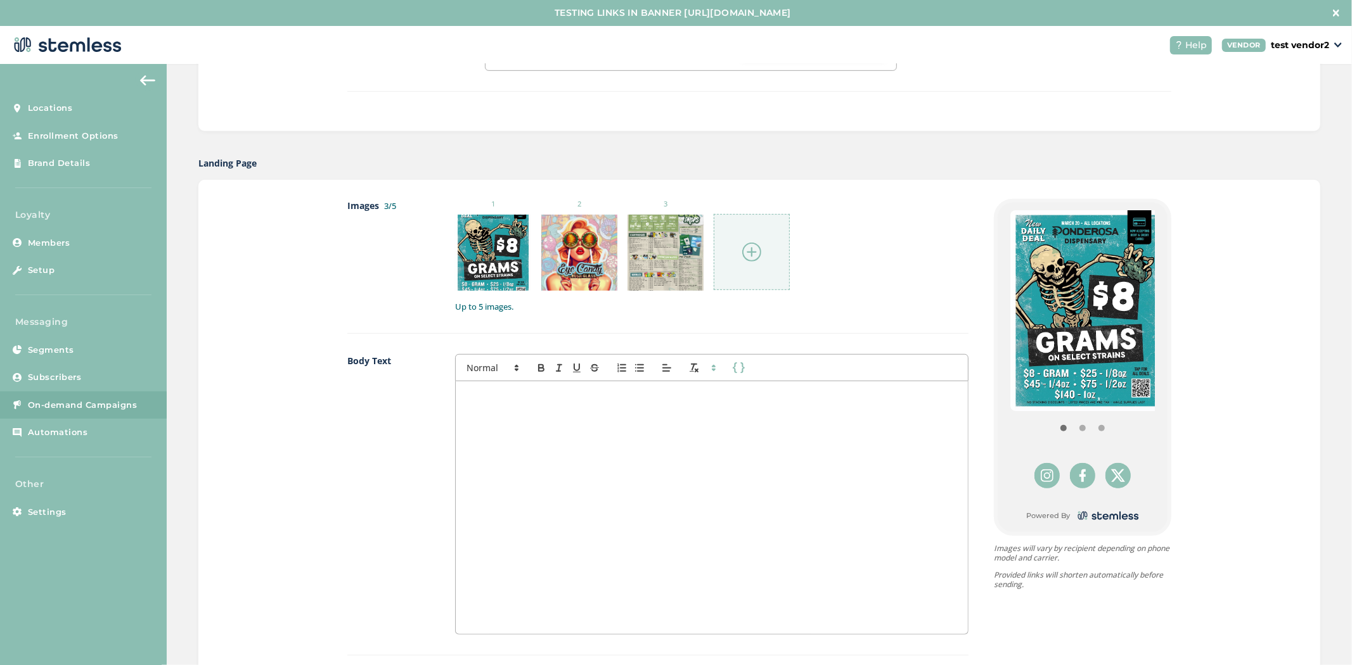
scroll to position [117, 0]
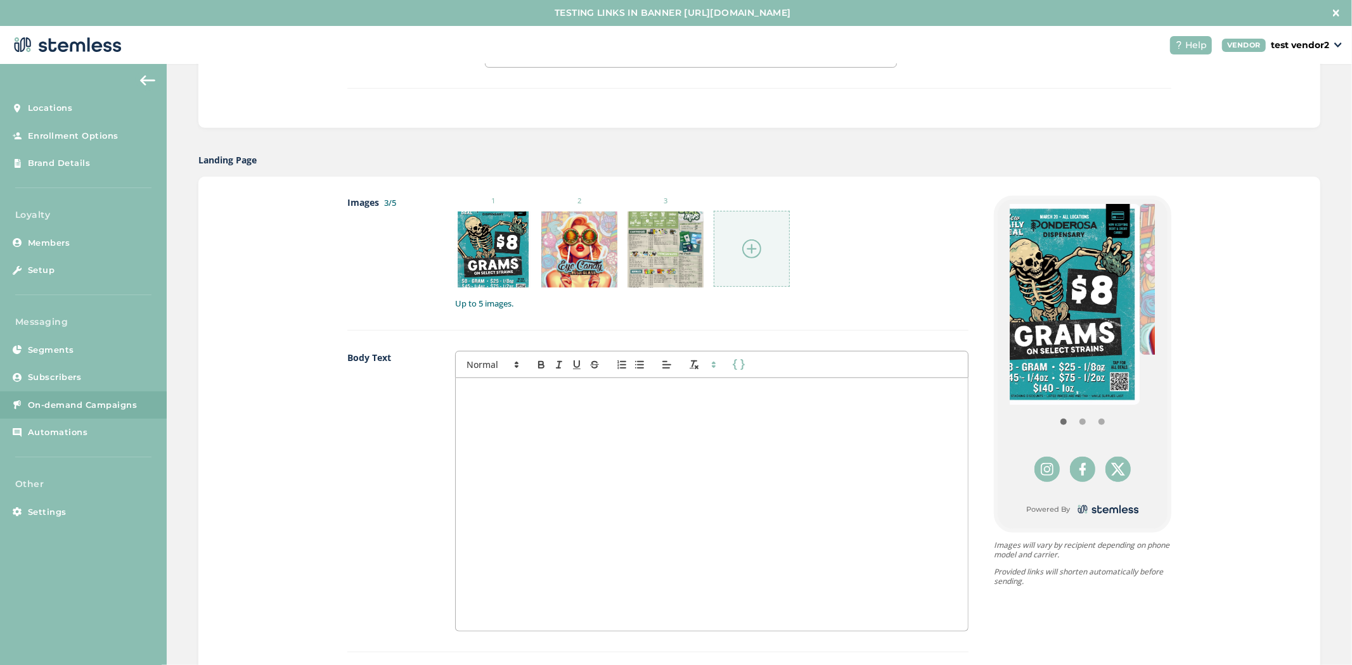
drag, startPoint x: 1117, startPoint y: 308, endPoint x: 977, endPoint y: 302, distance: 140.2
click at [994, 302] on div "{Store Logo} {Store Name} Powered By" at bounding box center [1082, 364] width 177 height 337
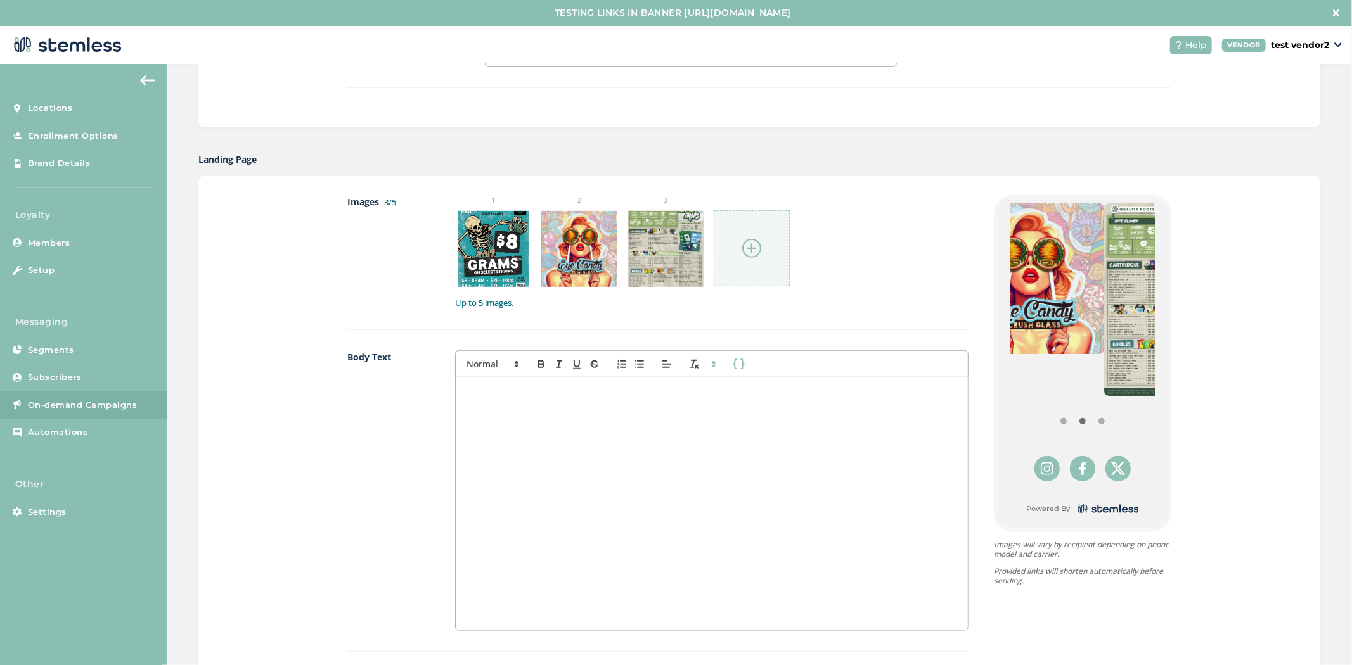
drag, startPoint x: 1061, startPoint y: 314, endPoint x: 1006, endPoint y: 317, distance: 55.2
click at [1008, 317] on img at bounding box center [1028, 278] width 151 height 151
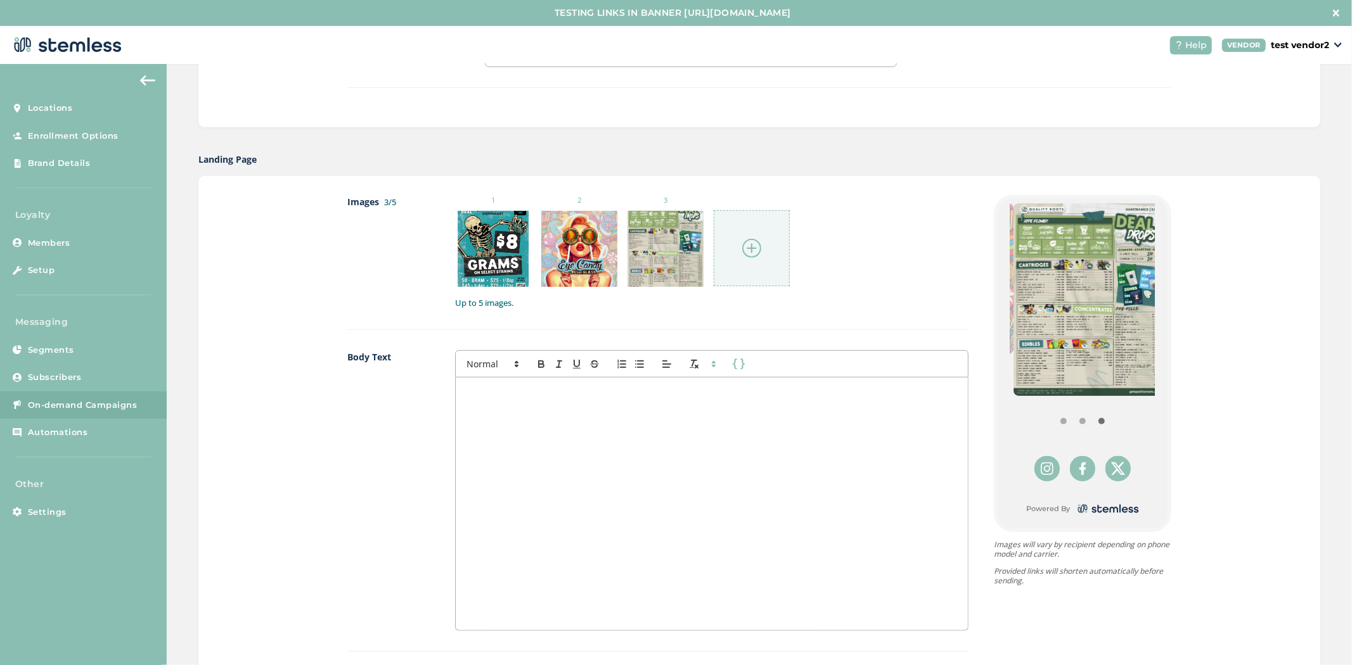
drag, startPoint x: 1065, startPoint y: 333, endPoint x: 1163, endPoint y: 326, distance: 98.5
click at [1169, 328] on div "Images 3/5 1 2 3 Up to 5 images. Body Text First Name Last Name Links {Store Lo…" at bounding box center [759, 506] width 1122 height 660
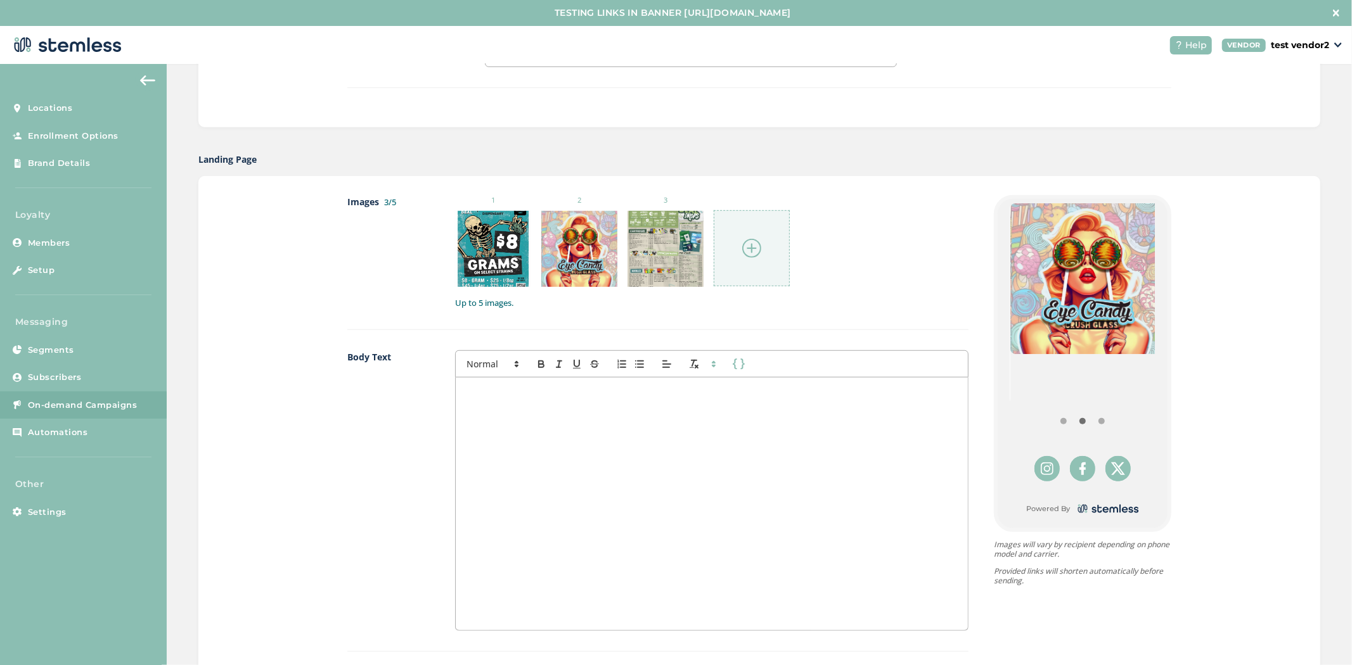
click at [634, 471] on div at bounding box center [712, 504] width 512 height 253
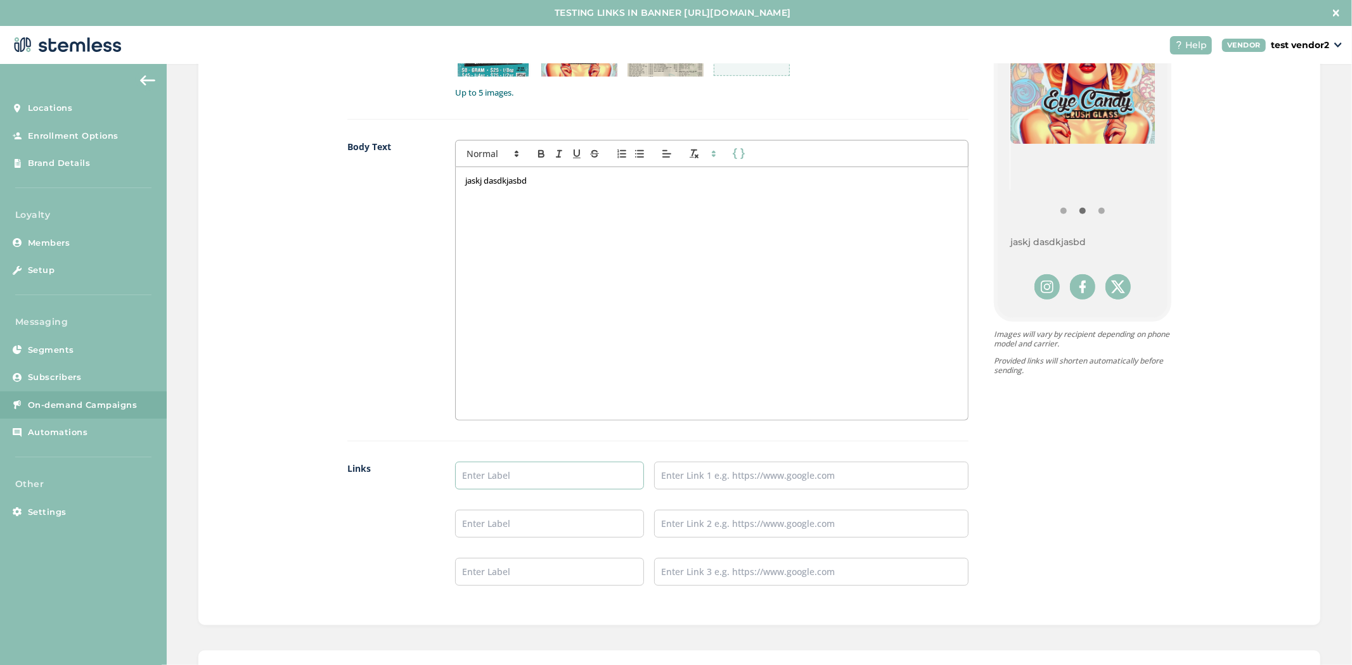
click at [529, 467] on input "text" at bounding box center [549, 476] width 189 height 28
type input "Menu Here"
click at [707, 480] on input "text" at bounding box center [811, 475] width 314 height 28
type input "[URL][DOMAIN_NAME]"
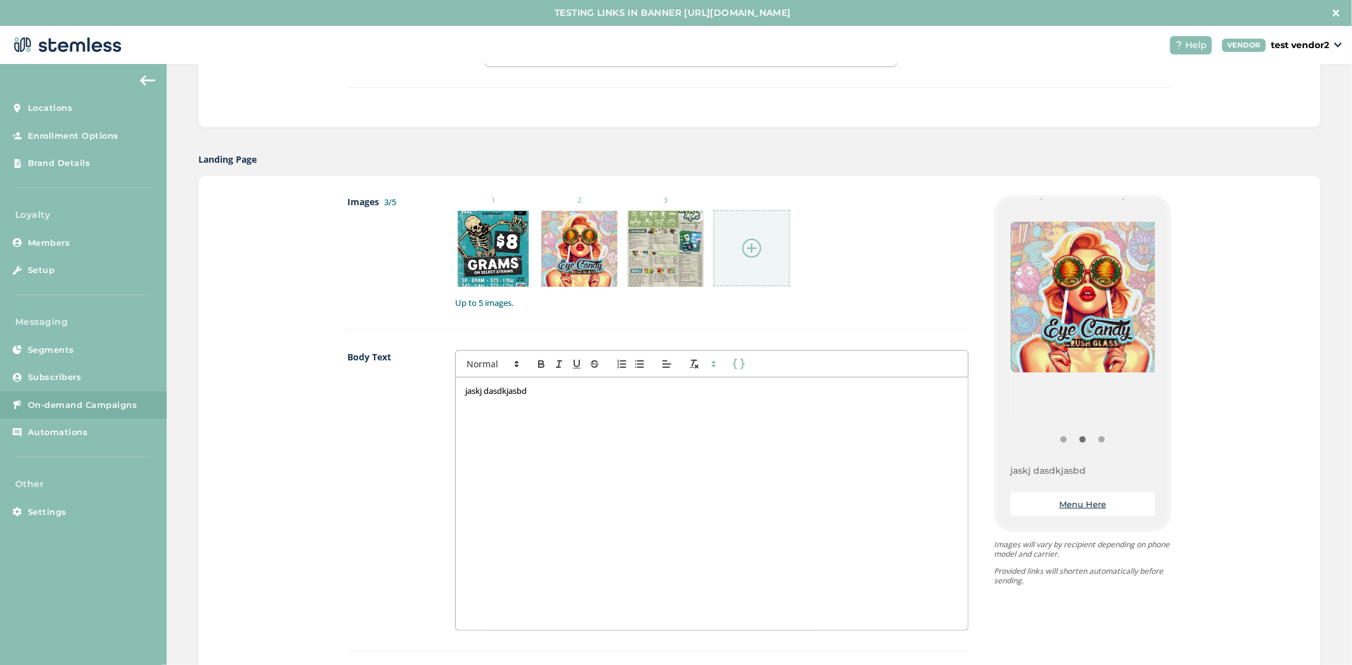
scroll to position [98, 0]
drag, startPoint x: 1094, startPoint y: 319, endPoint x: 1014, endPoint y: 336, distance: 82.1
click at [1014, 336] on img at bounding box center [1085, 297] width 151 height 151
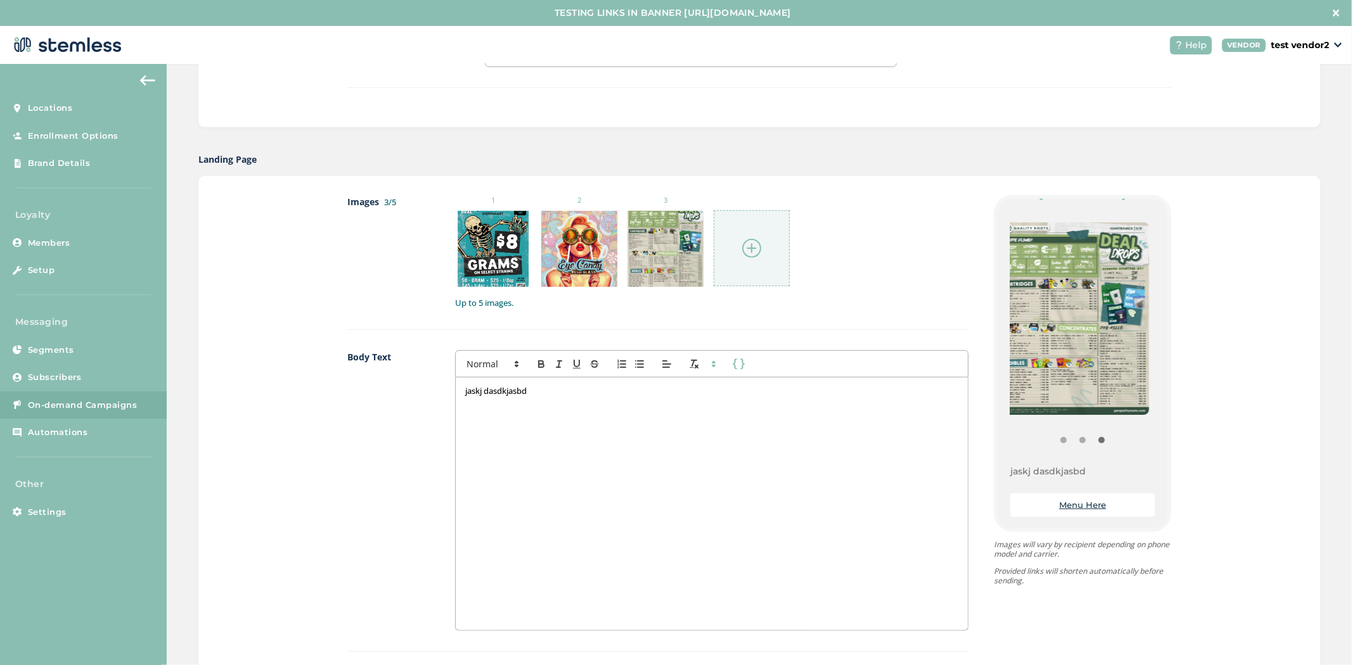
drag, startPoint x: 1110, startPoint y: 324, endPoint x: 1037, endPoint y: 331, distance: 72.5
click at [1037, 331] on img at bounding box center [1073, 318] width 151 height 193
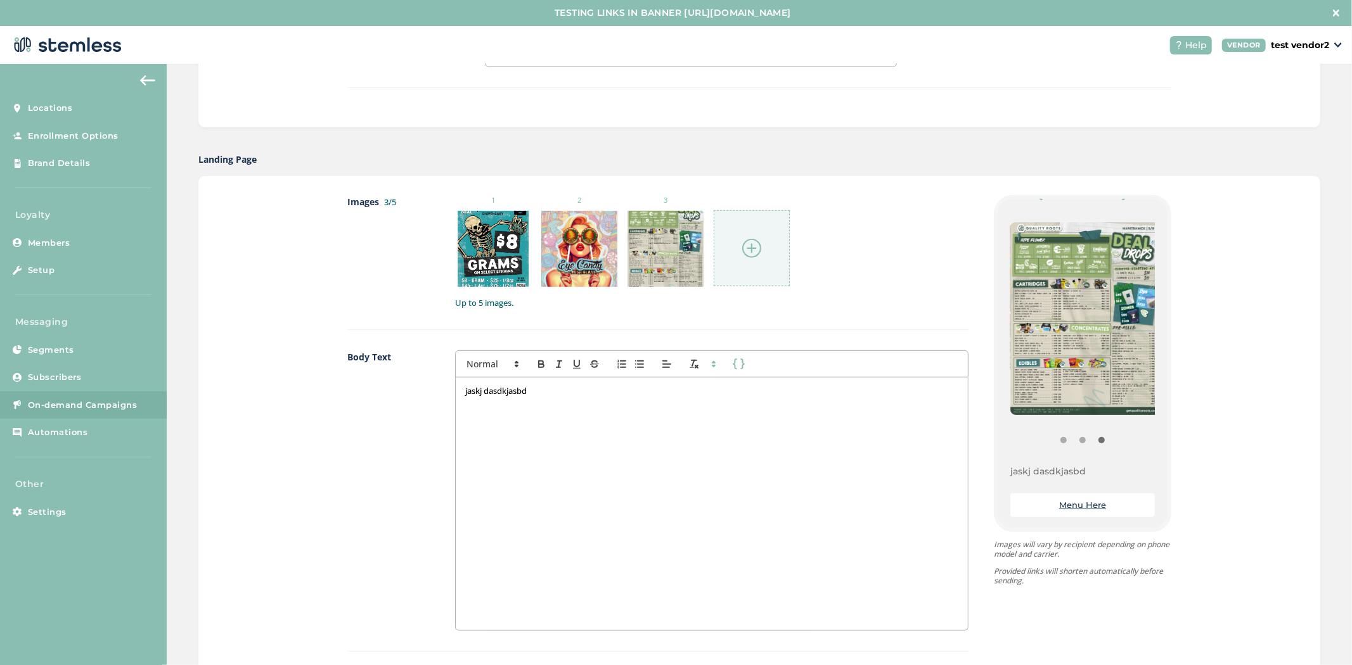
drag, startPoint x: 261, startPoint y: 155, endPoint x: 201, endPoint y: 155, distance: 60.2
click at [201, 155] on div "Landing Page" at bounding box center [759, 159] width 1122 height 13
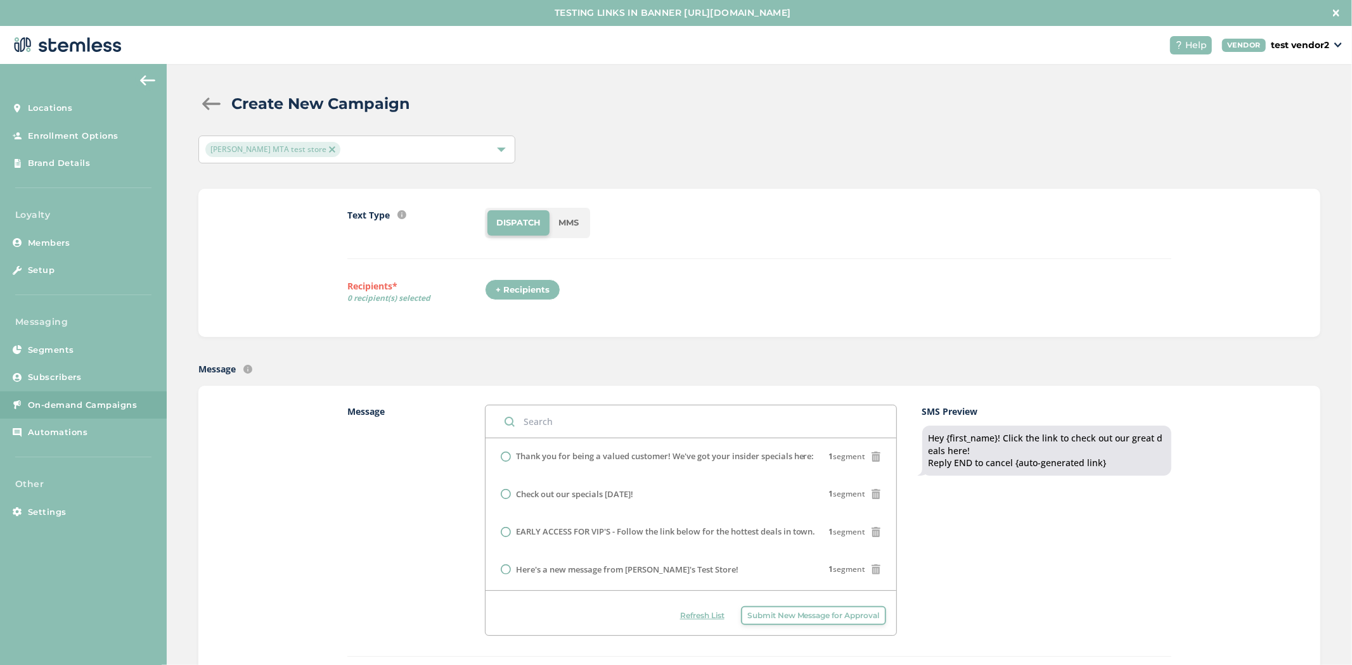
scroll to position [0, 0]
drag, startPoint x: 1125, startPoint y: 476, endPoint x: 1106, endPoint y: 476, distance: 18.4
click at [1107, 476] on div "Hey {first_name}! Click the link to check out our great deals here! Reply END t…" at bounding box center [1046, 454] width 249 height 50
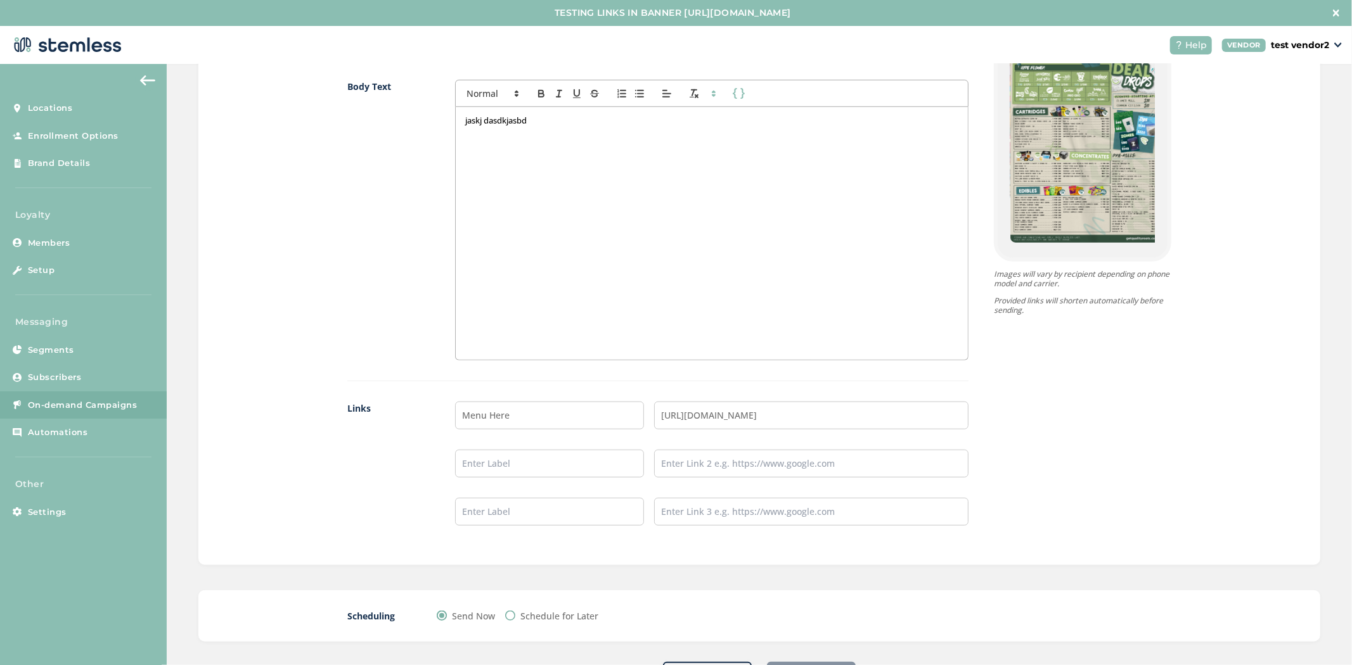
scroll to position [844, 0]
click at [497, 465] on input "text" at bounding box center [549, 463] width 189 height 28
click at [499, 504] on input "text" at bounding box center [549, 511] width 189 height 28
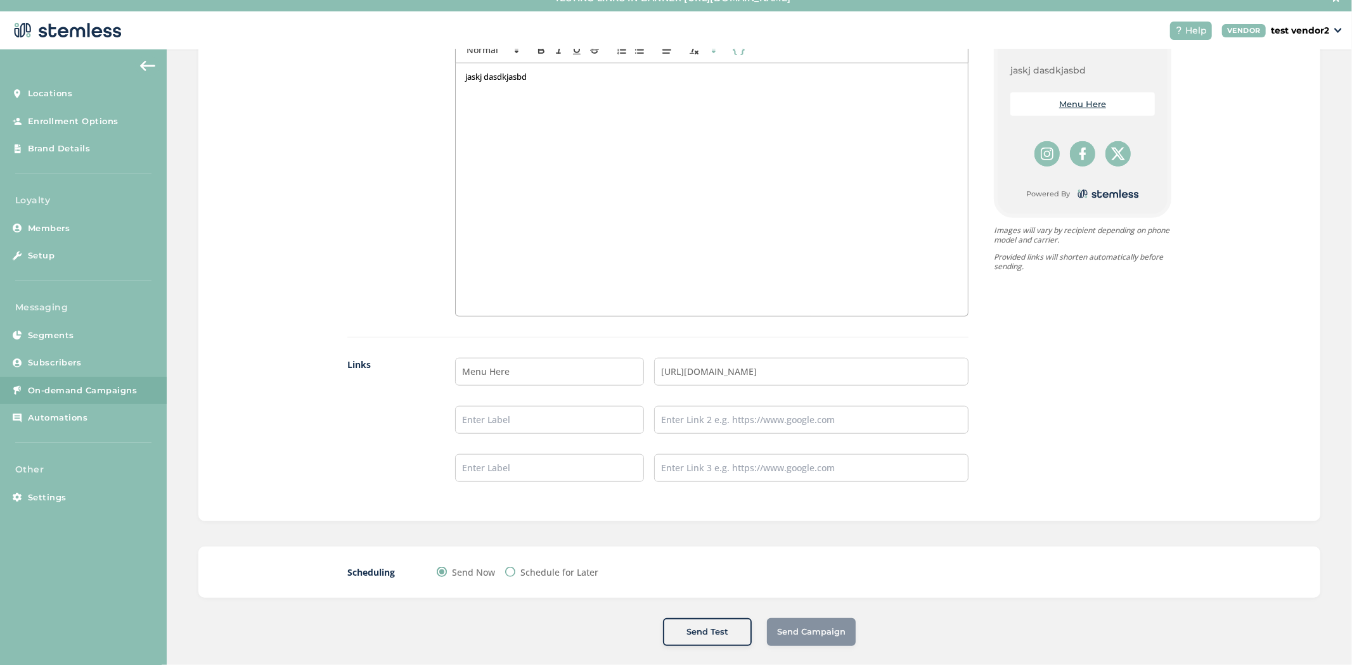
scroll to position [26, 0]
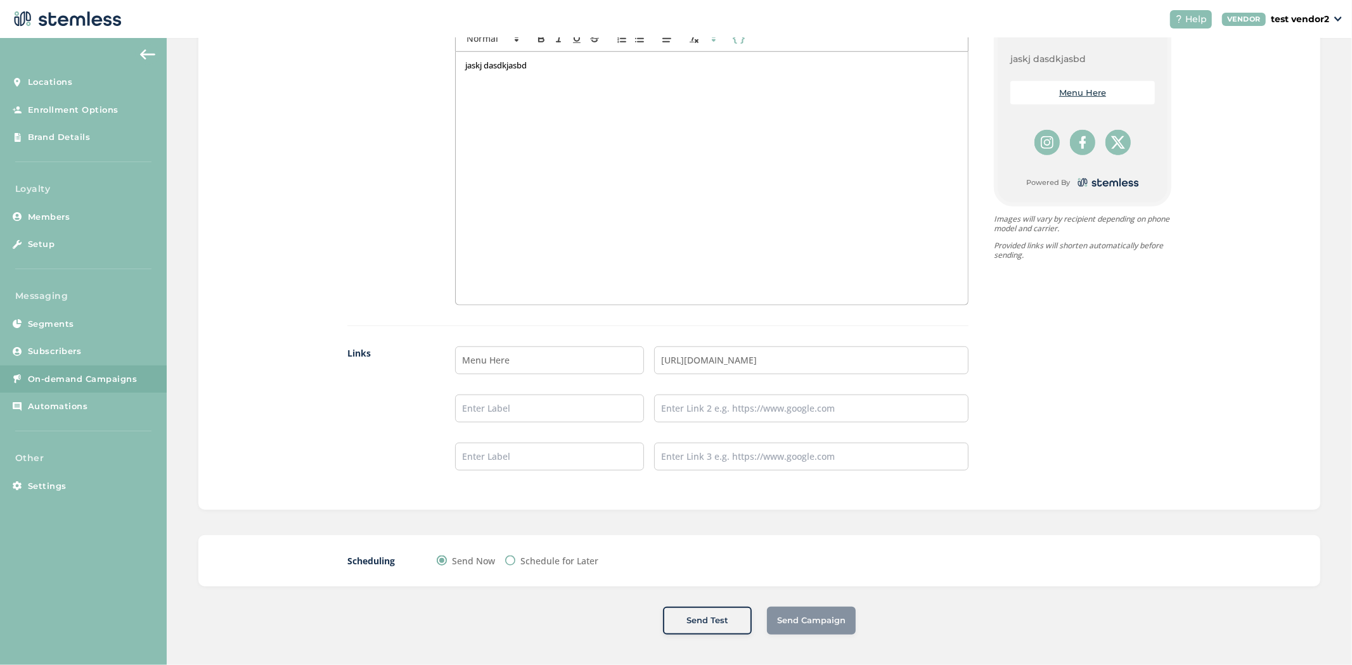
click at [505, 559] on input "Schedule for Later" at bounding box center [510, 561] width 10 height 10
radio input "true"
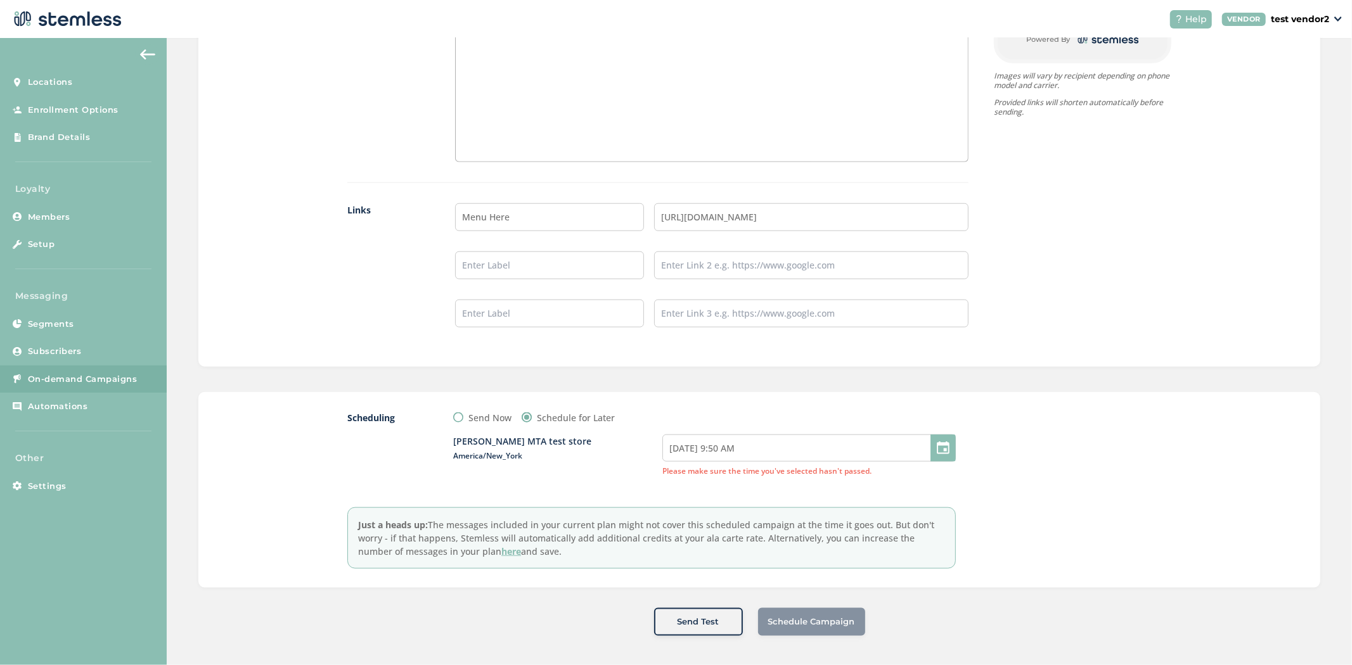
scroll to position [1016, 0]
click at [77, 407] on span "Automations" at bounding box center [58, 406] width 60 height 13
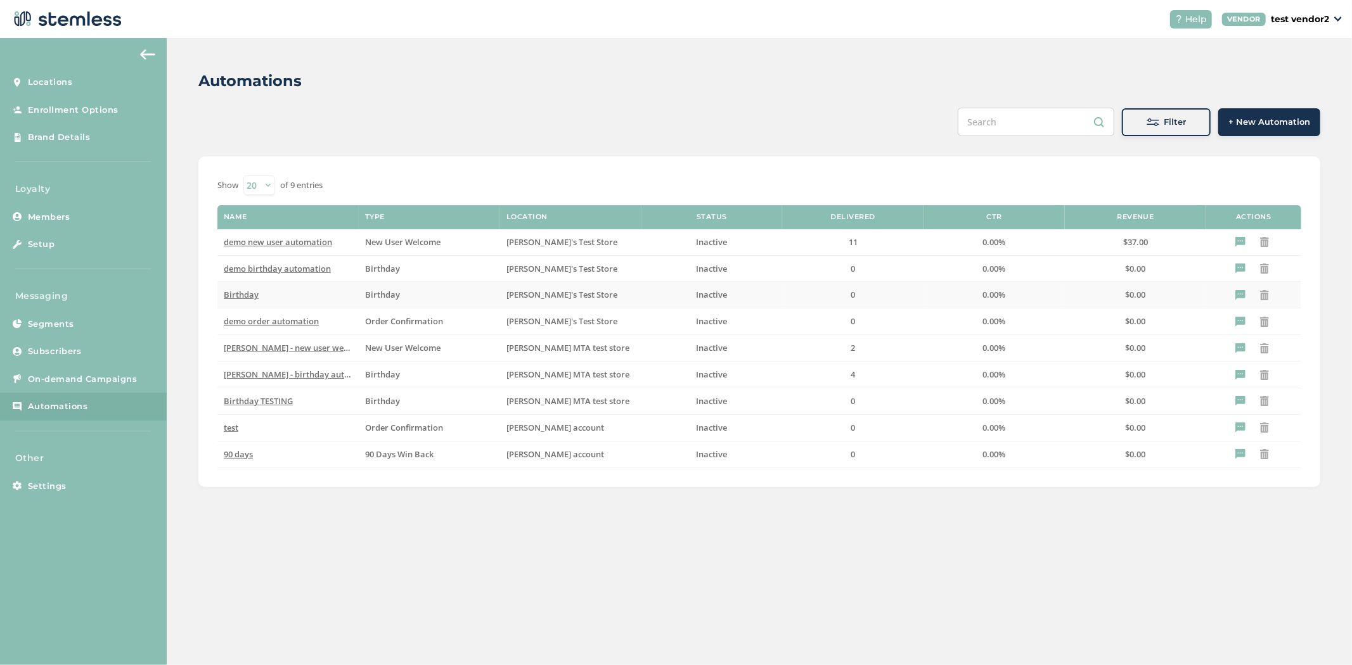
click at [243, 297] on span "Birthday" at bounding box center [241, 294] width 35 height 11
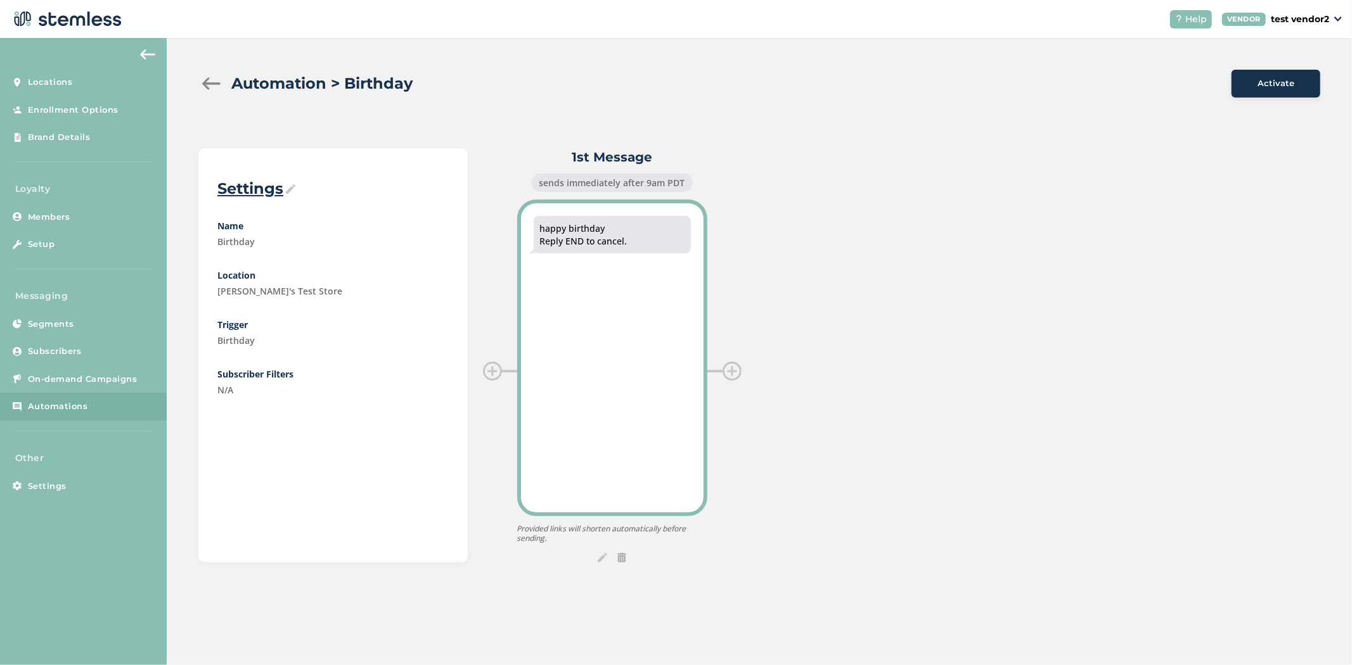
click at [637, 278] on div "happy birthday Reply END to cancel." at bounding box center [612, 358] width 190 height 317
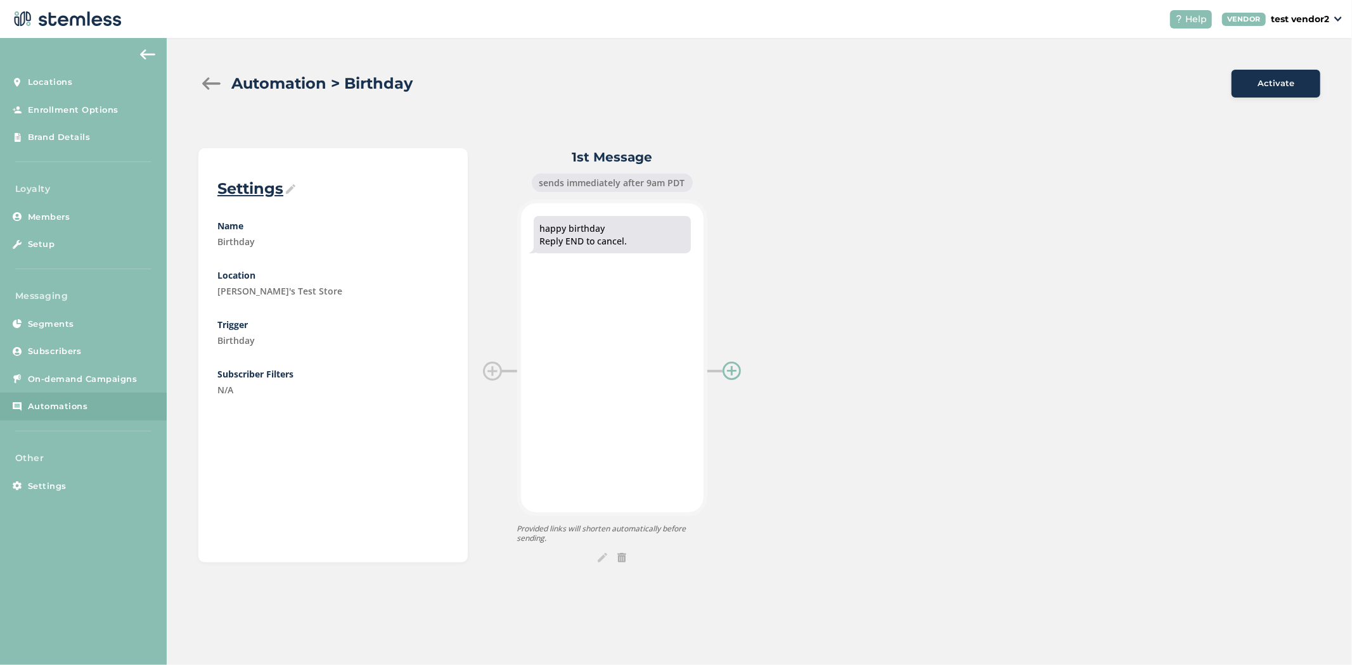
click at [737, 372] on div at bounding box center [731, 371] width 19 height 19
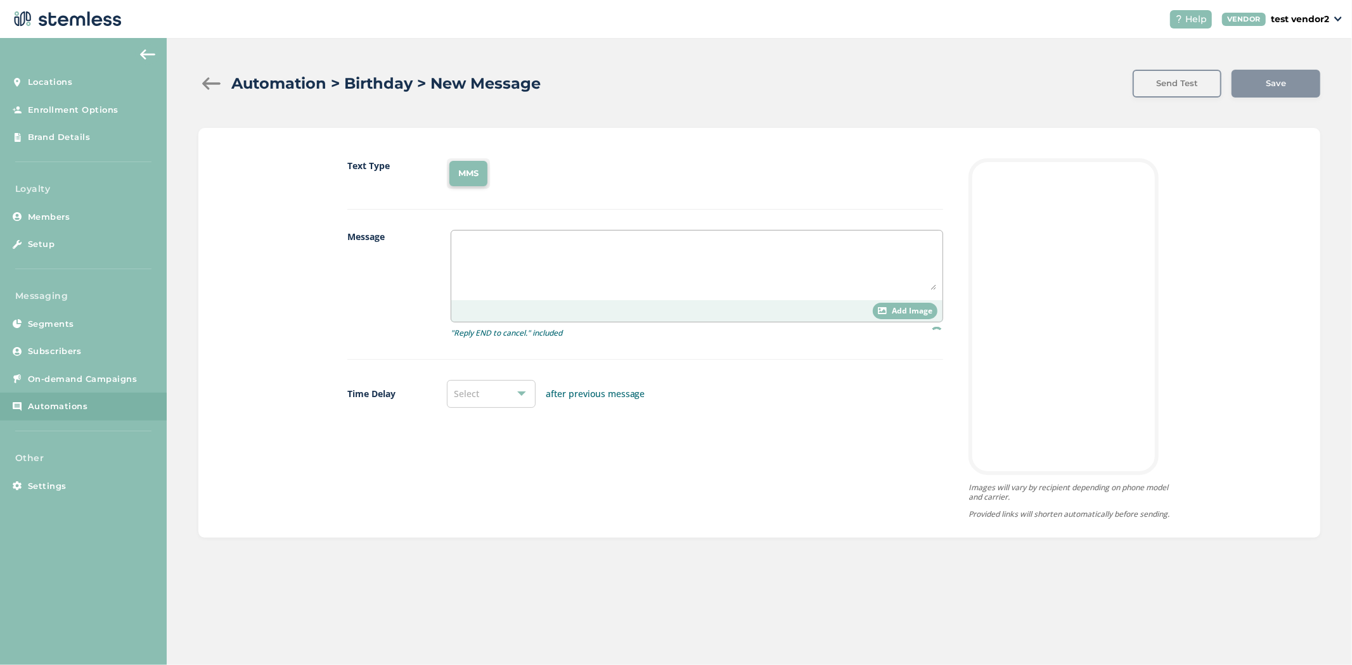
click at [464, 402] on div "Select" at bounding box center [491, 394] width 89 height 28
click at [477, 559] on li "8 days" at bounding box center [490, 560] width 87 height 27
drag, startPoint x: 530, startPoint y: 286, endPoint x: 553, endPoint y: 281, distance: 23.2
click at [532, 284] on textarea at bounding box center [697, 263] width 478 height 53
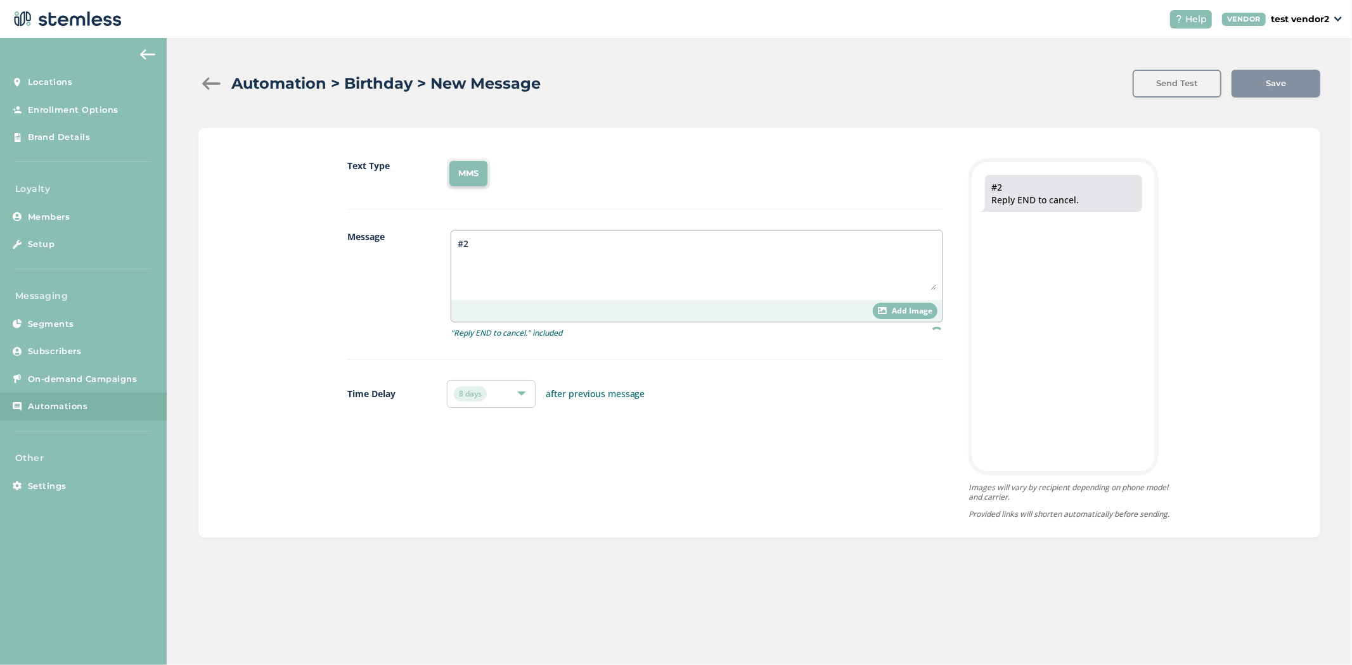
type textarea "#2"
click at [1300, 90] on div "Save" at bounding box center [1275, 84] width 89 height 28
click at [1265, 89] on span "Save" at bounding box center [1275, 83] width 20 height 13
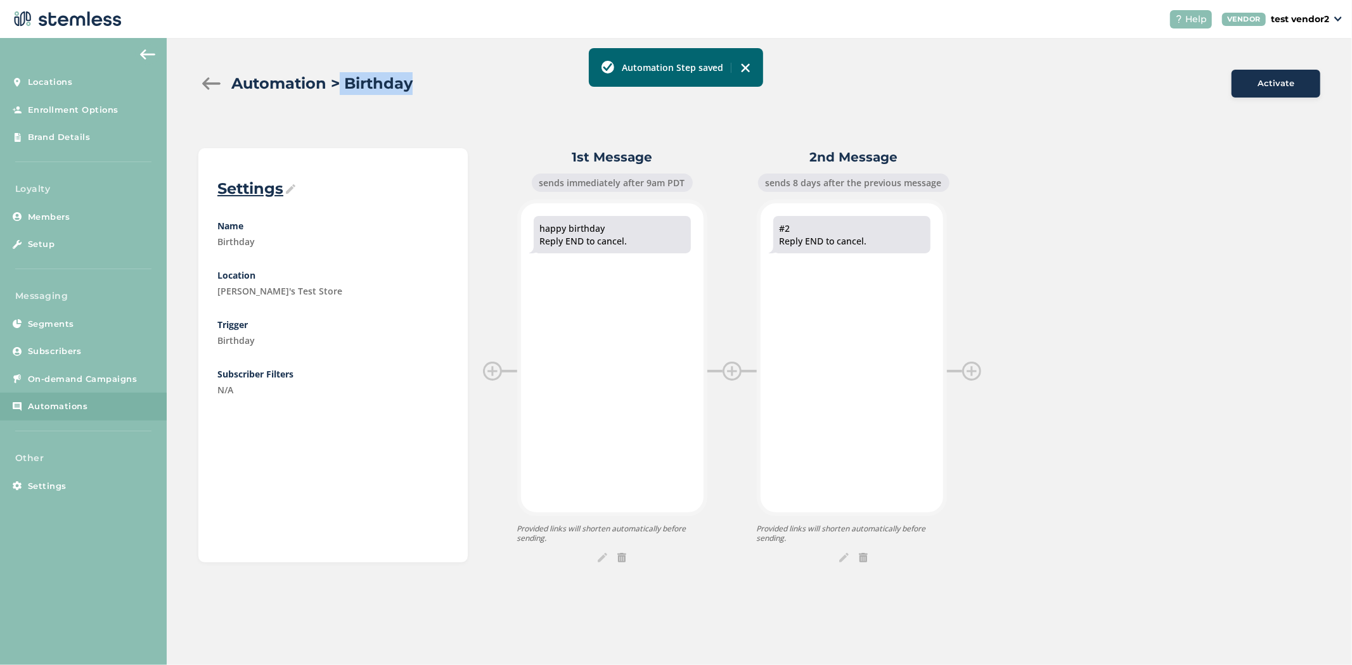
drag, startPoint x: 410, startPoint y: 84, endPoint x: 336, endPoint y: 87, distance: 73.6
click at [336, 87] on h2 "Automation > Birthday" at bounding box center [321, 83] width 181 height 23
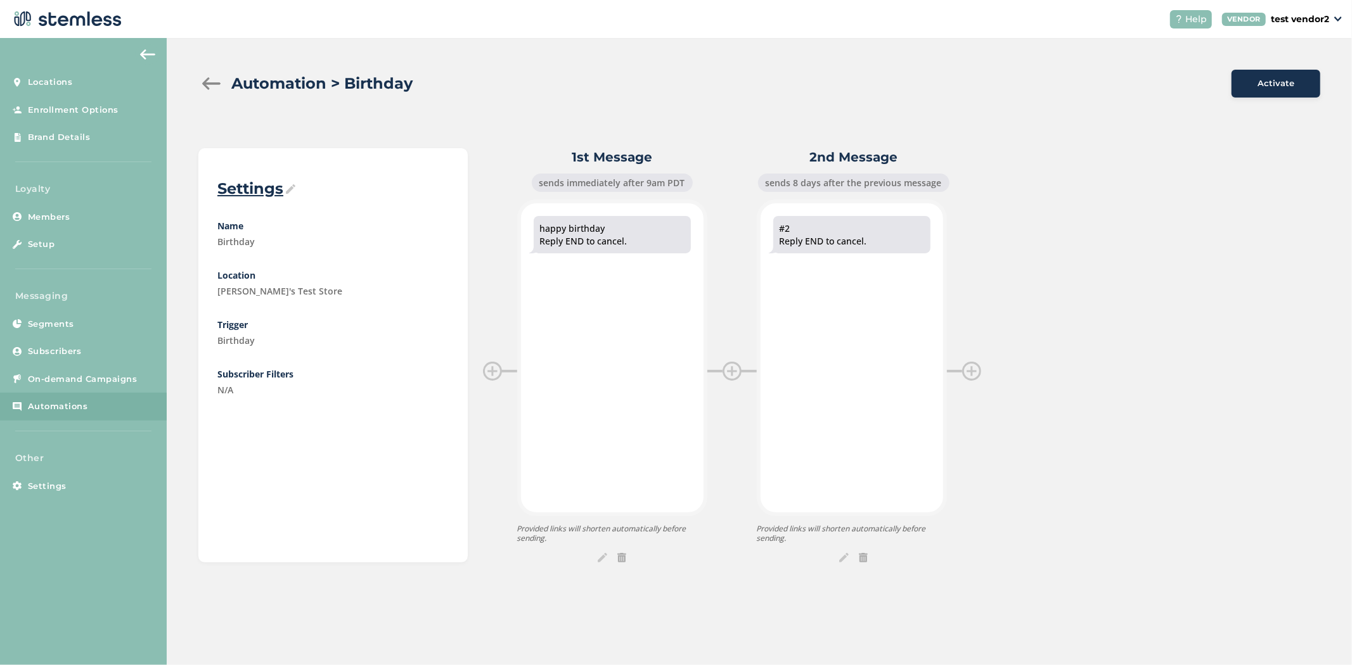
click at [210, 87] on div at bounding box center [210, 83] width 25 height 13
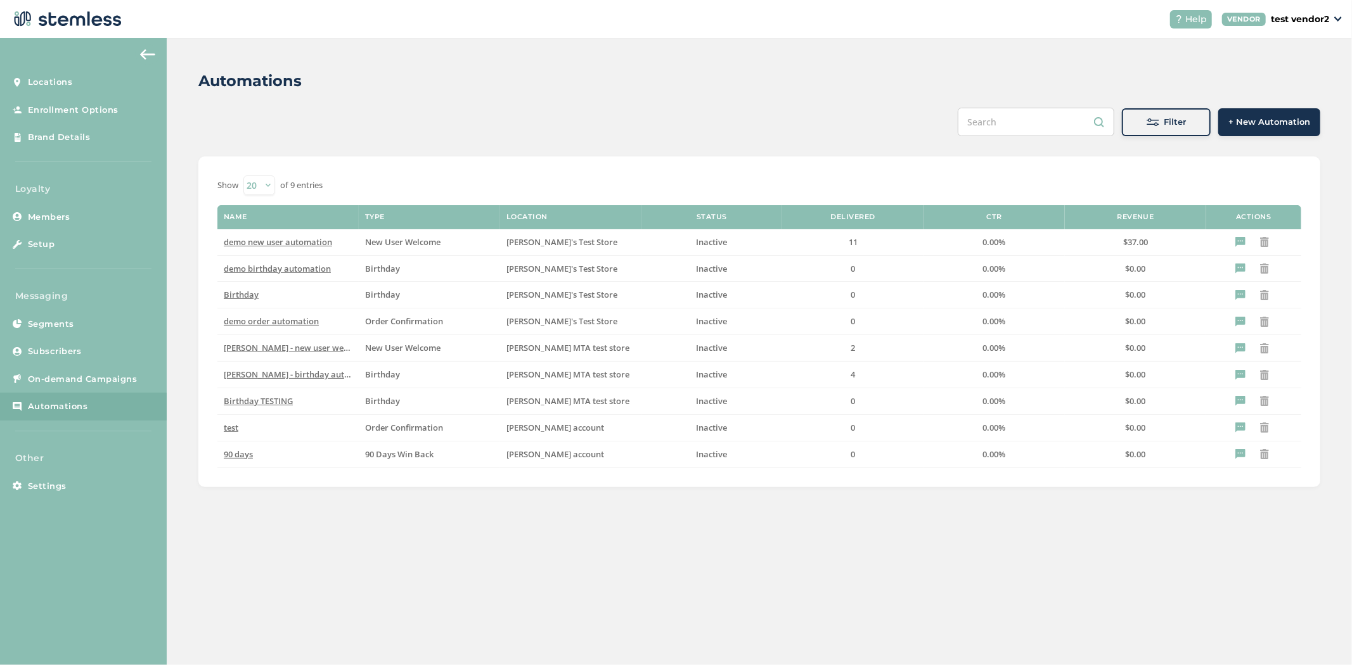
click at [1302, 123] on span "+ New Automation" at bounding box center [1269, 122] width 82 height 13
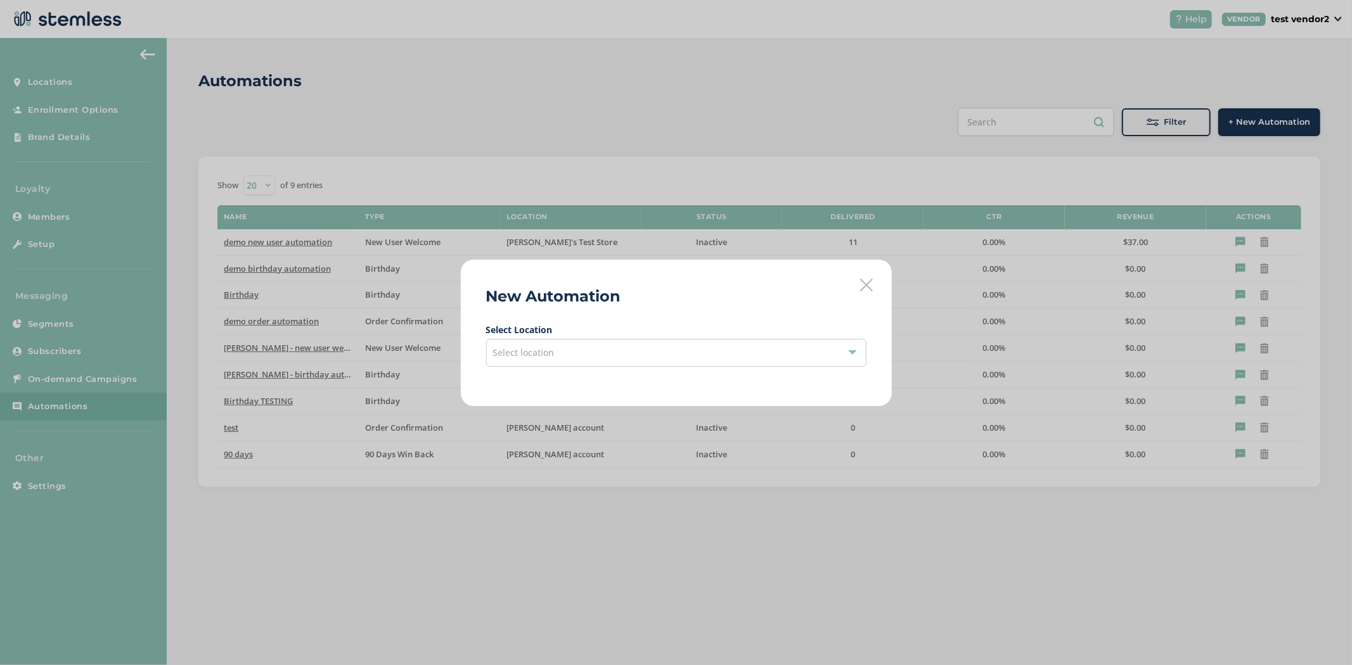
click at [565, 349] on div "Select location" at bounding box center [676, 353] width 380 height 28
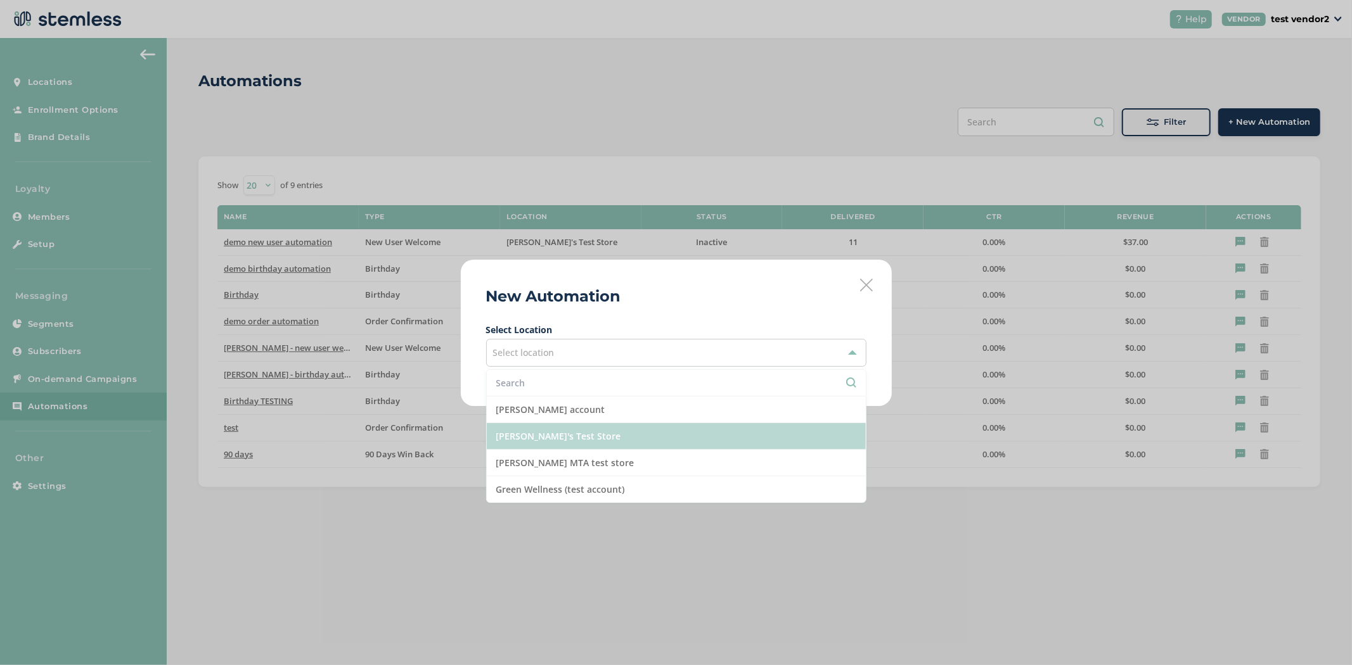
click at [556, 437] on li "[PERSON_NAME]'s Test Store" at bounding box center [676, 436] width 379 height 27
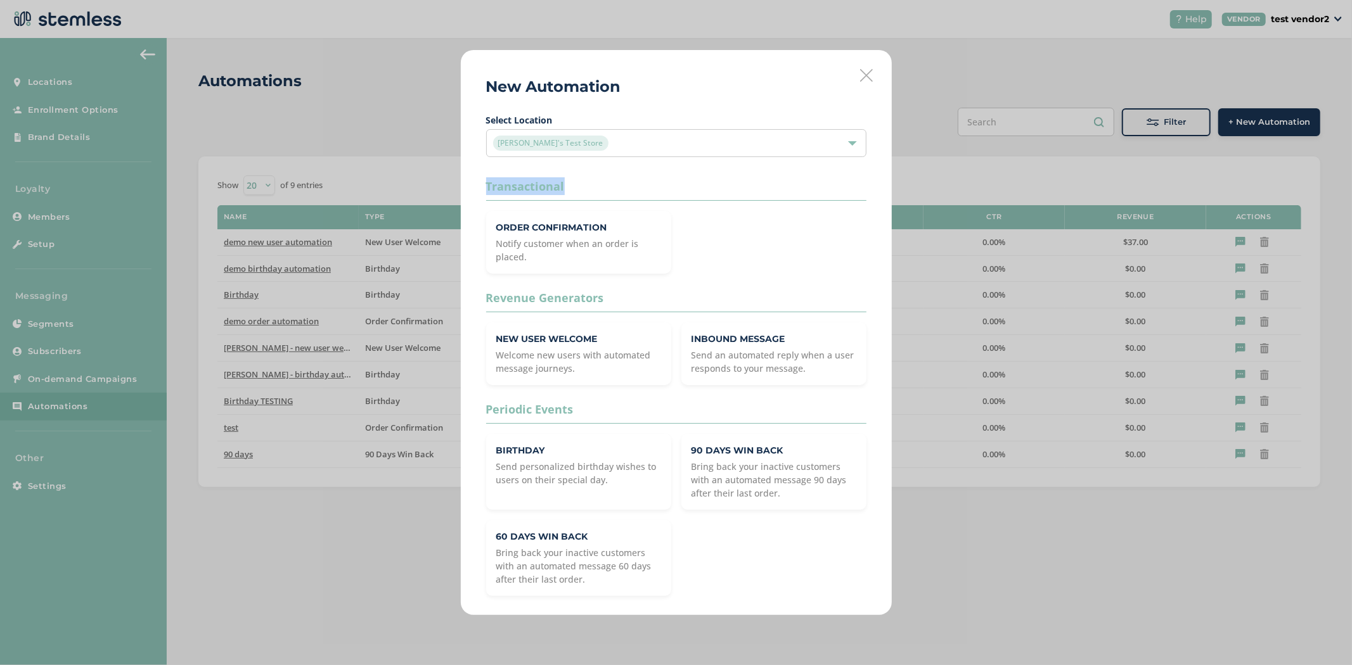
drag, startPoint x: 586, startPoint y: 186, endPoint x: 476, endPoint y: 186, distance: 109.6
click at [476, 185] on div "New Automation Select Location [PERSON_NAME]'s Test Store Transactional Order C…" at bounding box center [676, 332] width 431 height 565
click at [878, 78] on div "New Automation Select Location [PERSON_NAME]'s Test Store Transactional Order C…" at bounding box center [676, 332] width 431 height 565
drag, startPoint x: 876, startPoint y: 76, endPoint x: 862, endPoint y: 77, distance: 14.6
click at [876, 76] on div "New Automation Select Location [PERSON_NAME]'s Test Store Transactional Order C…" at bounding box center [676, 332] width 431 height 565
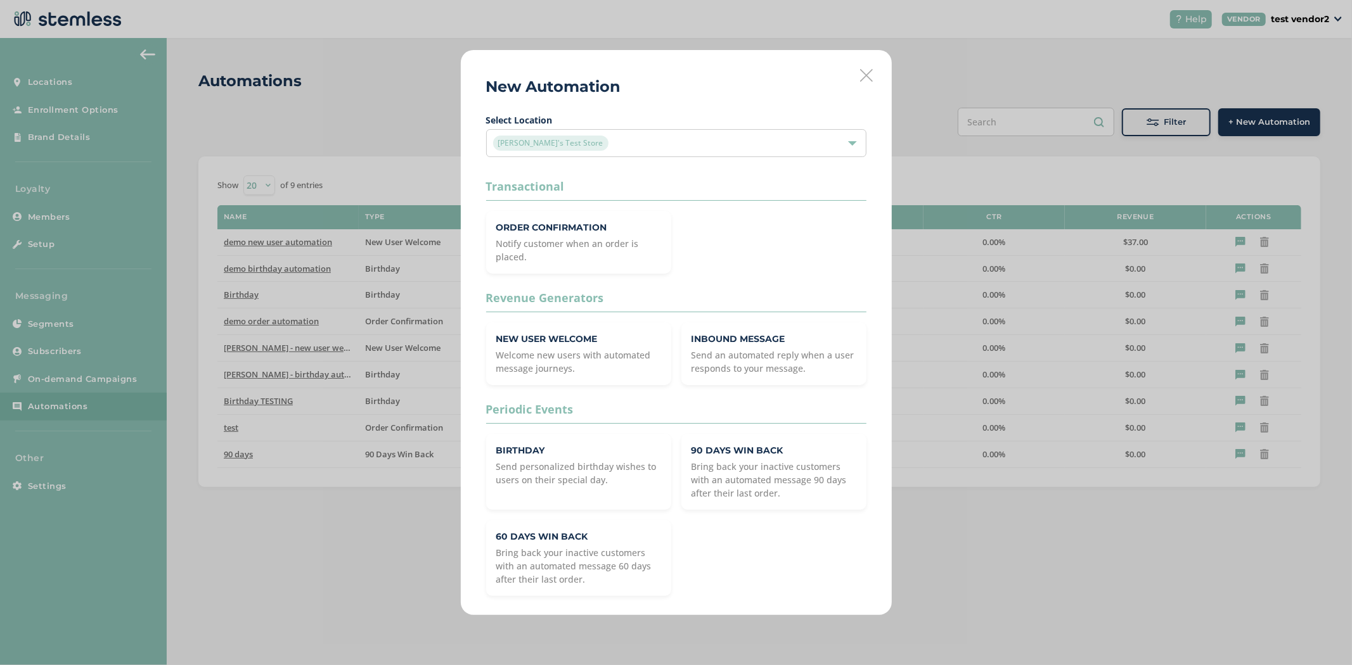
click at [858, 70] on div "New Automation Select Location [PERSON_NAME]'s Test Store Transactional Order C…" at bounding box center [676, 332] width 431 height 565
click at [867, 71] on icon at bounding box center [866, 75] width 13 height 13
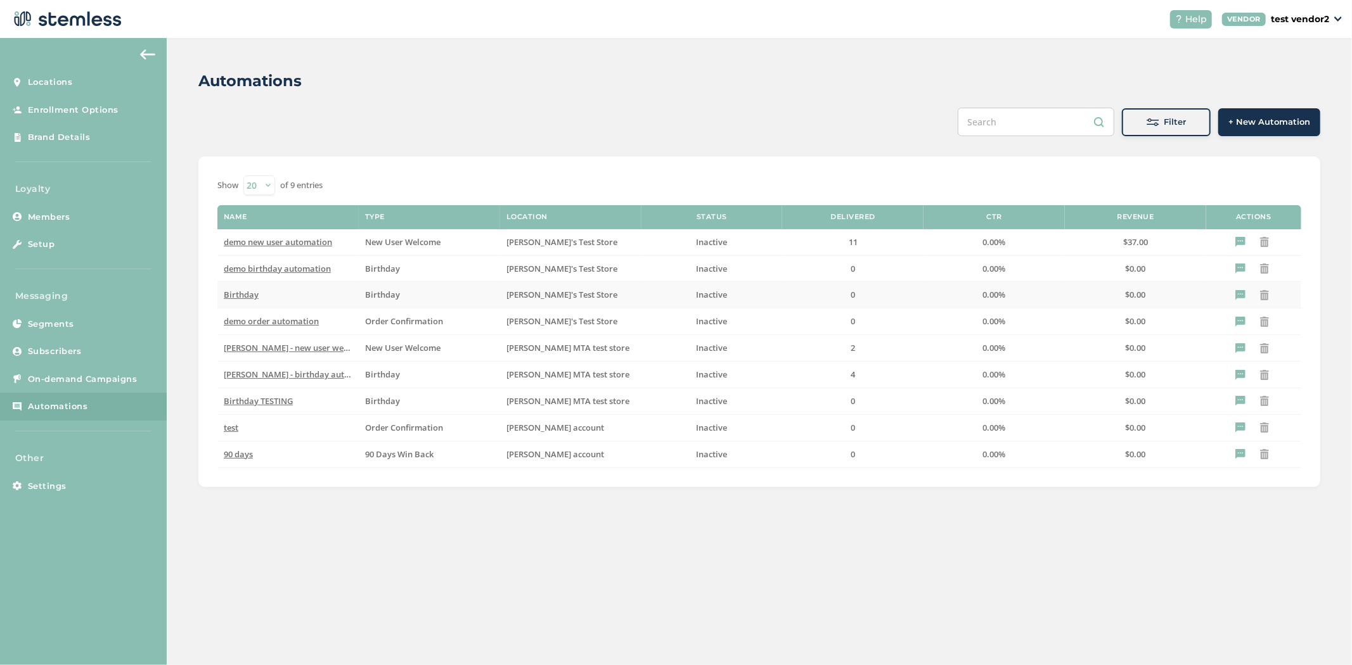
click at [243, 294] on span "Birthday" at bounding box center [241, 294] width 35 height 11
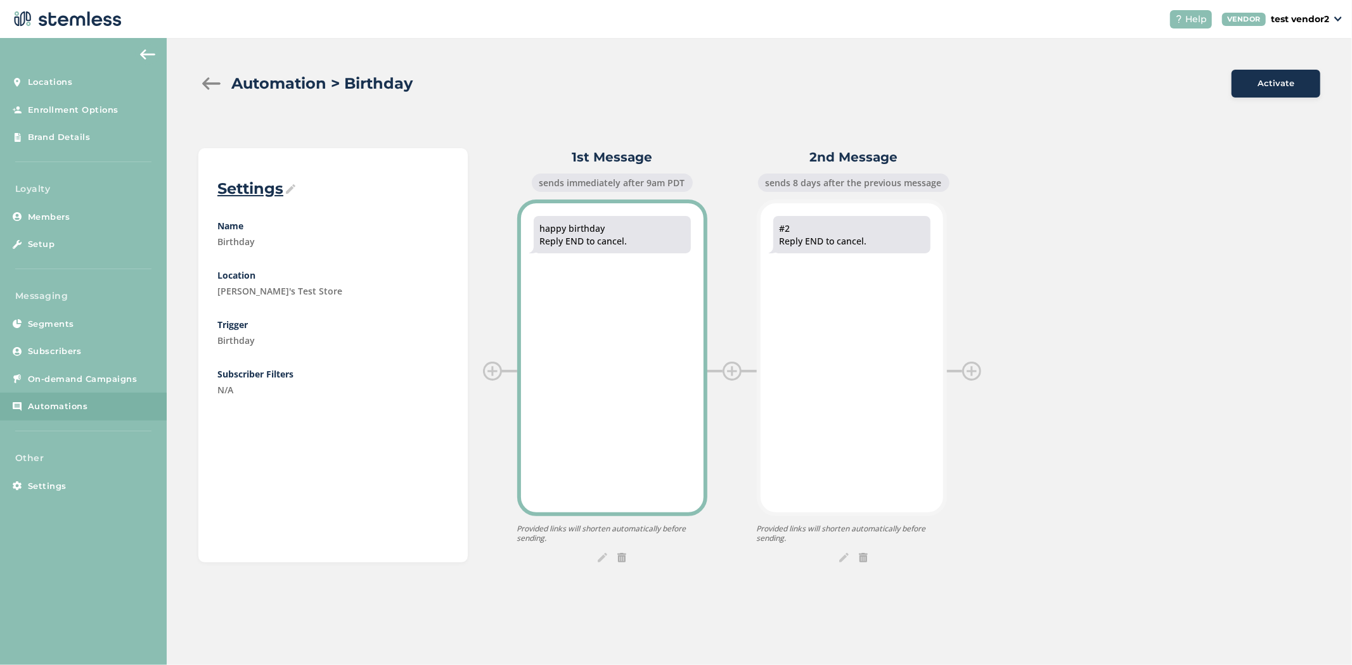
click at [586, 425] on div "happy birthday Reply END to cancel." at bounding box center [612, 358] width 190 height 317
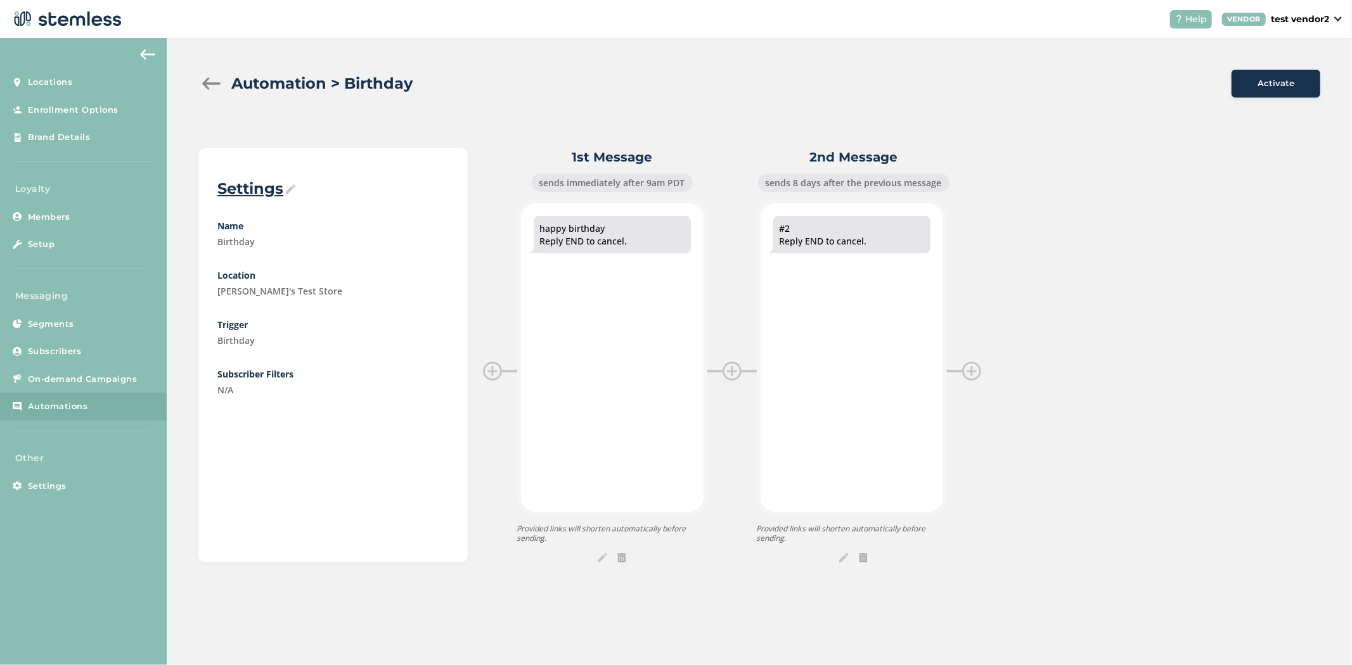
click at [598, 567] on div "Automation > Birthday Activate Settings Name Birthday Location [PERSON_NAME]'s …" at bounding box center [759, 316] width 1185 height 556
click at [599, 561] on img at bounding box center [603, 558] width 10 height 10
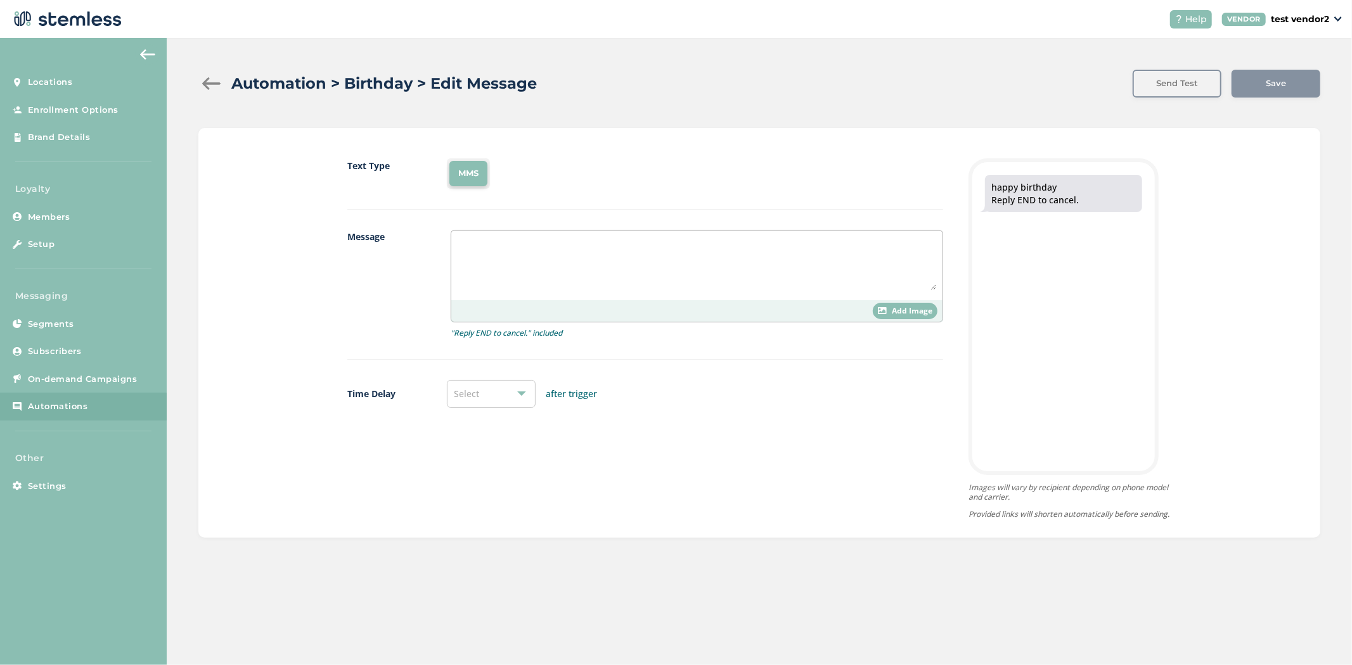
type textarea "happy birthday"
click at [894, 311] on span "Add Image" at bounding box center [912, 310] width 41 height 11
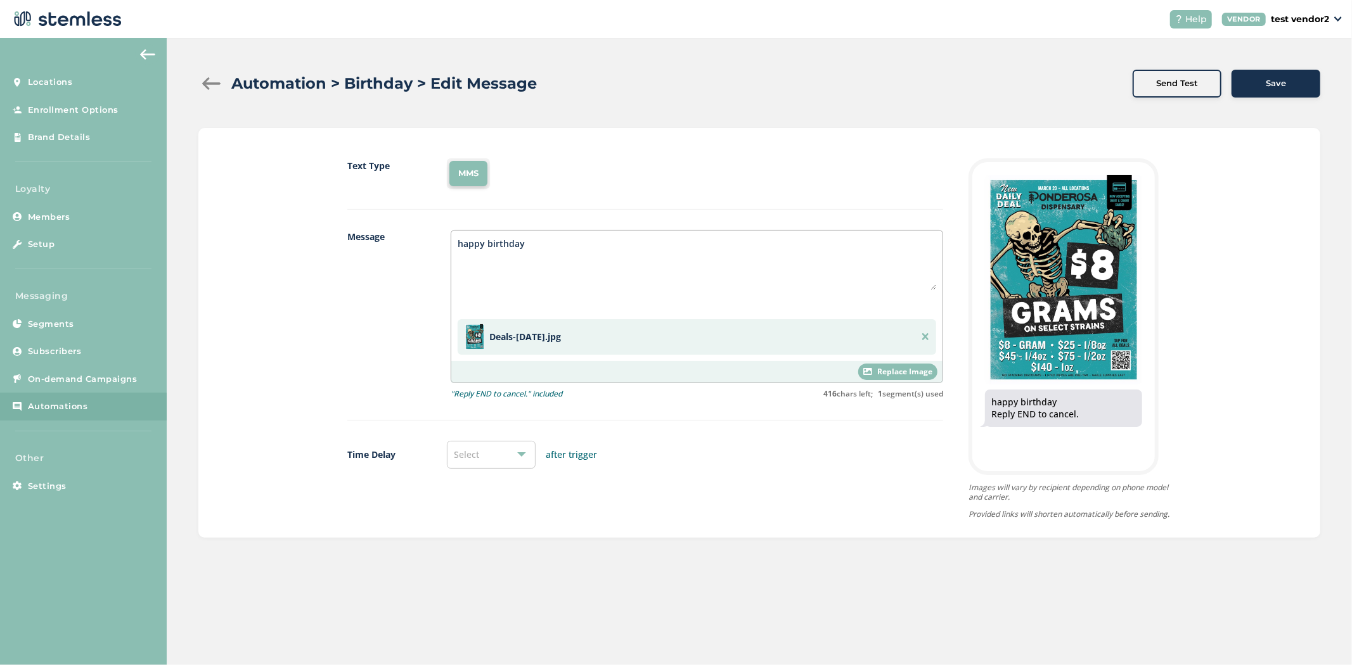
drag, startPoint x: 641, startPoint y: 265, endPoint x: 381, endPoint y: 235, distance: 261.5
click at [398, 247] on div "Message happy birthday Deals-[DEMOGRAPHIC_DATA].jpg Replace Image "Reply END to…" at bounding box center [645, 325] width 596 height 191
click at [91, 485] on link "Settings" at bounding box center [83, 487] width 167 height 28
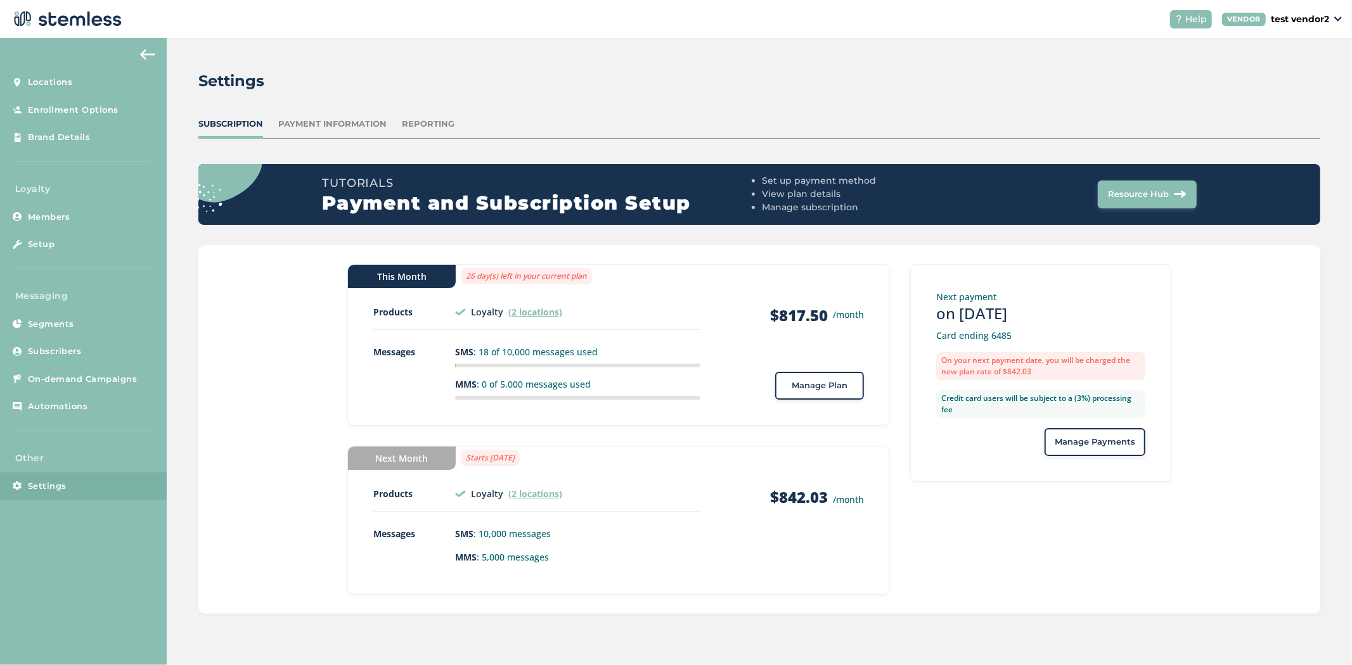
click at [825, 385] on span "Manage Plan" at bounding box center [819, 386] width 56 height 13
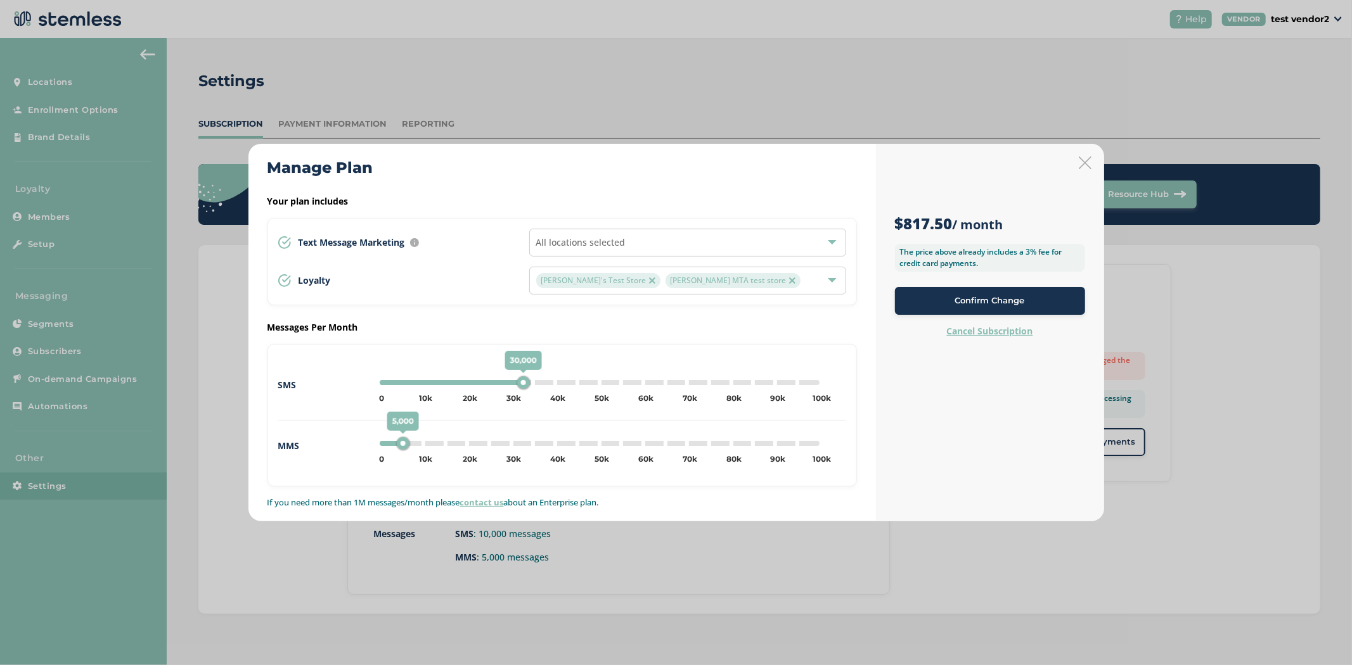
drag, startPoint x: 423, startPoint y: 382, endPoint x: 522, endPoint y: 383, distance: 98.9
click at [522, 383] on div "30,000" at bounding box center [522, 382] width 13 height 13
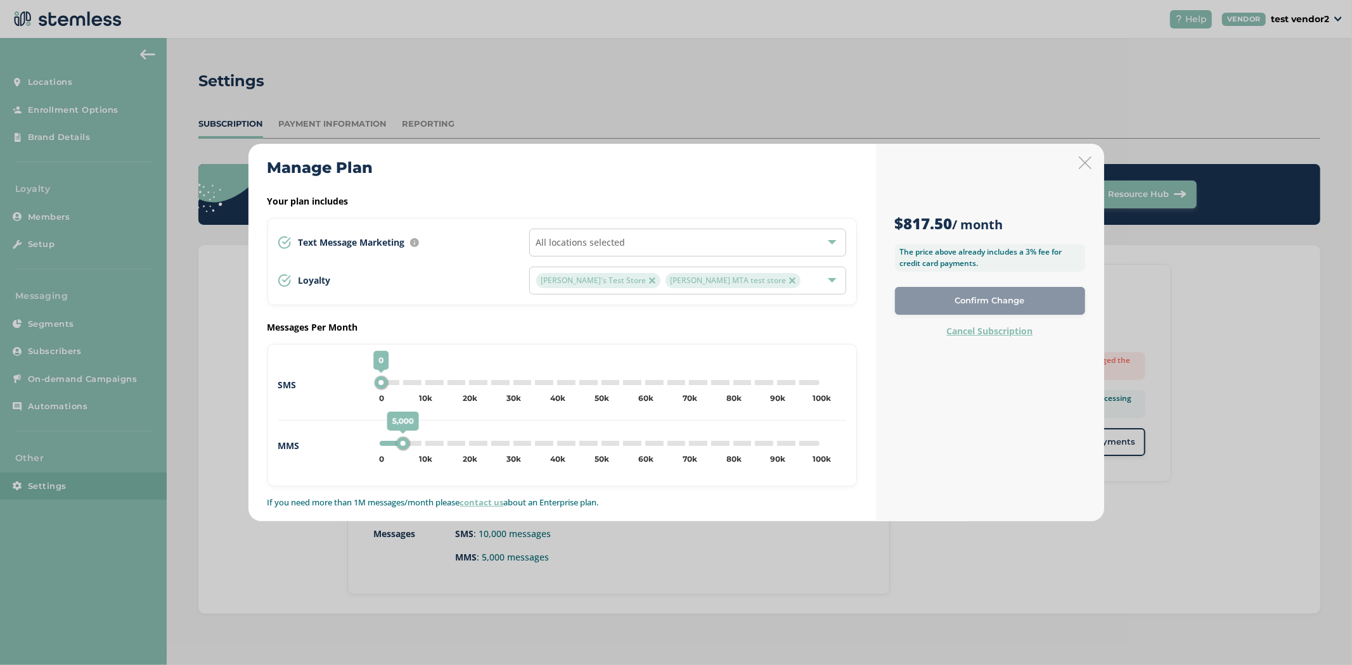
drag, startPoint x: 511, startPoint y: 383, endPoint x: 334, endPoint y: 378, distance: 177.5
click at [334, 378] on div "SMS 0 0 5k 10k 15k 20k 25k 30k 35k 40k 45k 50k 55k 60k 65k 70k 75k 80k 85k 90k …" at bounding box center [562, 395] width 568 height 51
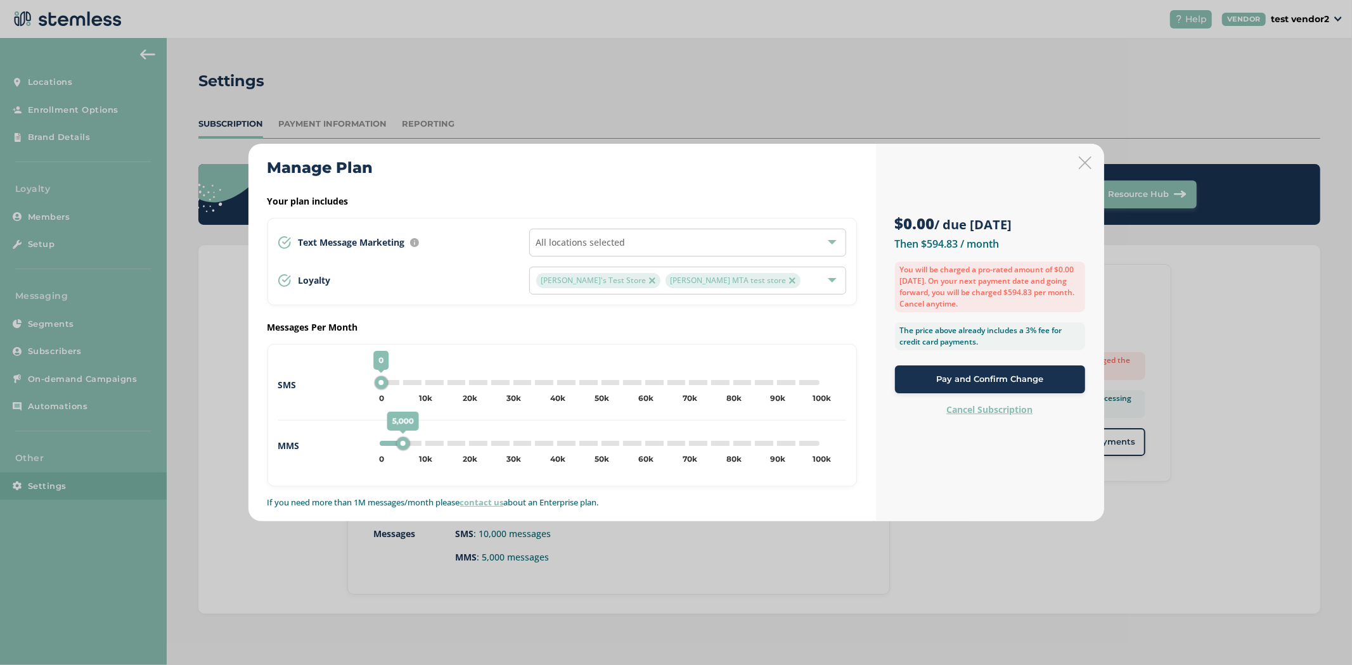
click at [1091, 165] on div "$0.00 / due [DATE] Then $594.83 / month You will be charged a pro-rated amount …" at bounding box center [990, 333] width 228 height 378
drag, startPoint x: 382, startPoint y: 378, endPoint x: 376, endPoint y: 380, distance: 6.8
click at [376, 380] on div "0" at bounding box center [381, 382] width 13 height 13
drag, startPoint x: 375, startPoint y: 381, endPoint x: 390, endPoint y: 382, distance: 15.9
click at [390, 382] on div "0" at bounding box center [391, 382] width 13 height 13
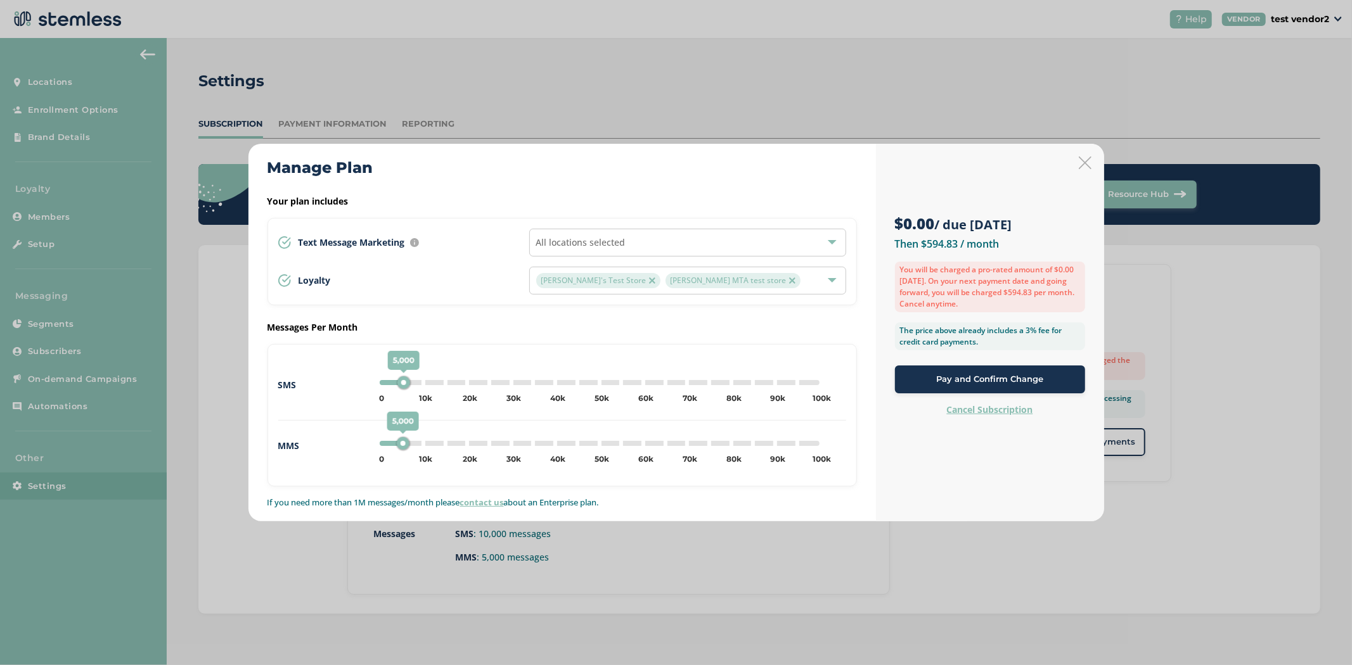
drag, startPoint x: 383, startPoint y: 383, endPoint x: 402, endPoint y: 384, distance: 19.7
click at [402, 384] on div "5,000" at bounding box center [403, 382] width 13 height 13
drag, startPoint x: 399, startPoint y: 383, endPoint x: 421, endPoint y: 381, distance: 22.3
click at [421, 381] on div "10,000" at bounding box center [420, 382] width 13 height 13
type input "0"
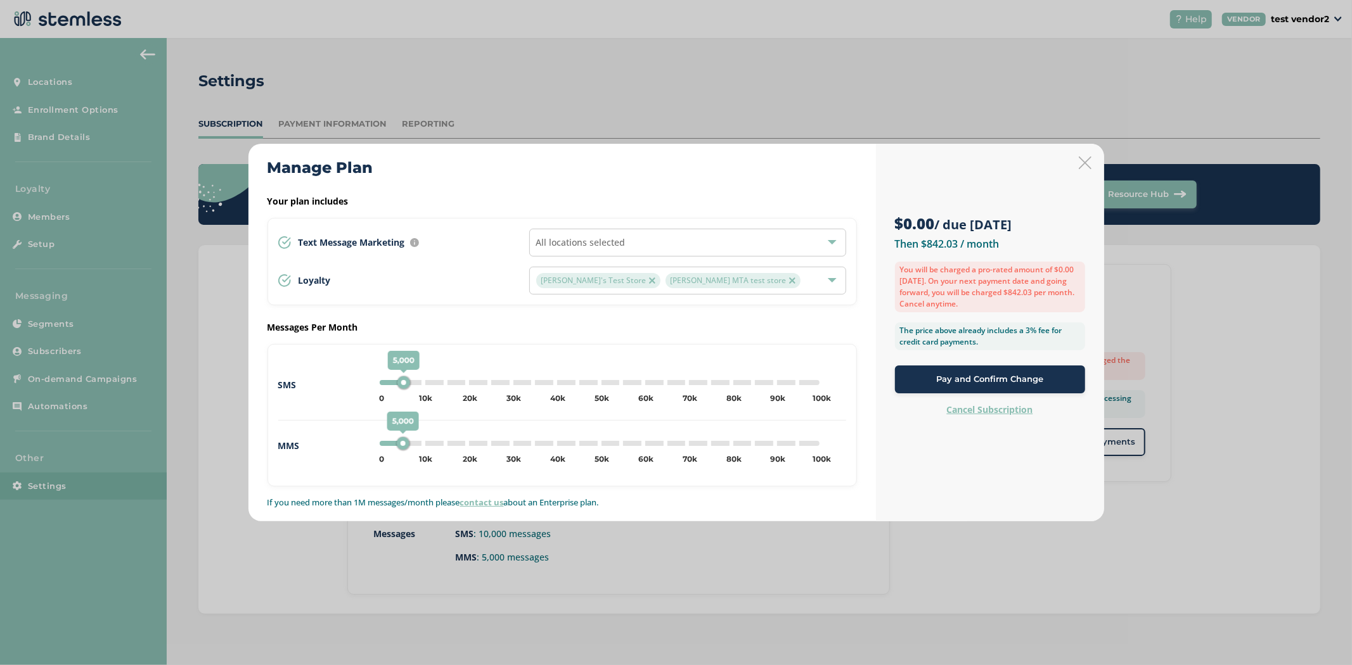
drag, startPoint x: 428, startPoint y: 387, endPoint x: 337, endPoint y: 387, distance: 91.3
click at [337, 387] on div "SMS 5,000 0 5k 10k 15k 20k 25k 30k 35k 40k 45k 50k 55k 60k 65k 70k 75k 80k 85k …" at bounding box center [562, 395] width 568 height 51
click at [1087, 168] on icon at bounding box center [1085, 163] width 13 height 13
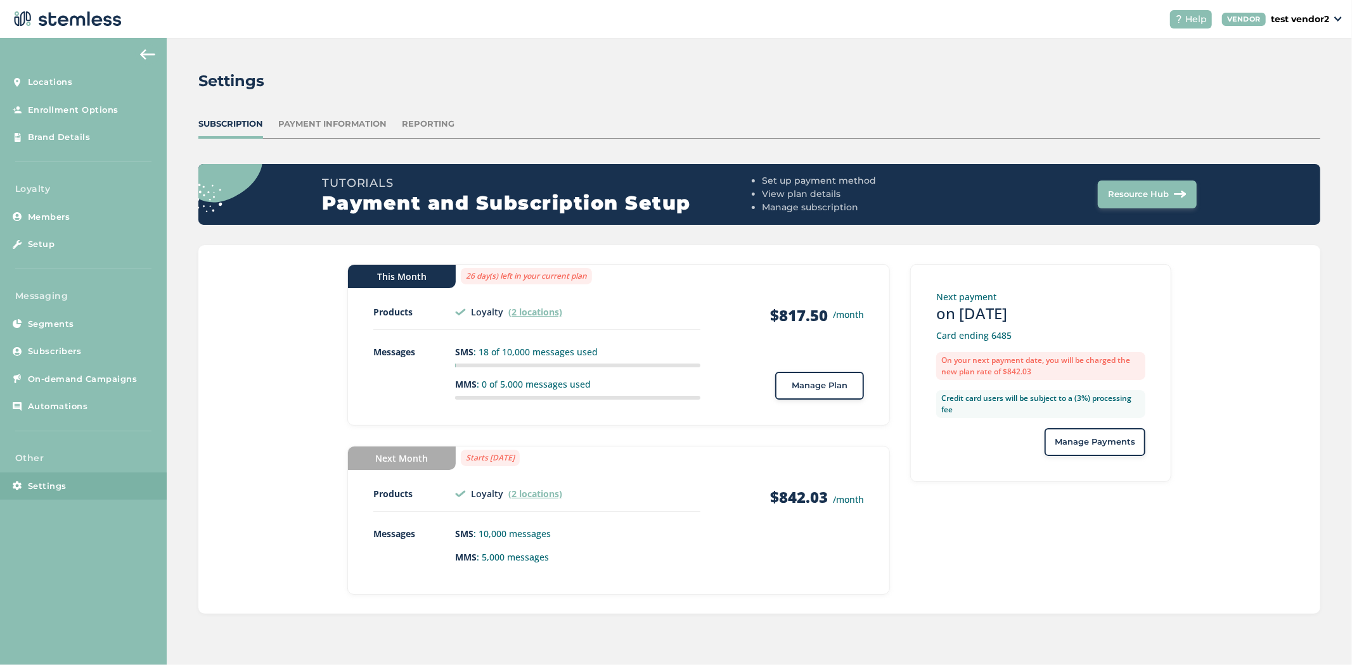
drag, startPoint x: 587, startPoint y: 343, endPoint x: 439, endPoint y: 389, distance: 154.7
click at [439, 389] on div "This Month 26 day(s) left in your current plan Products Loyalty (2 locations) […" at bounding box center [618, 352] width 490 height 94
drag, startPoint x: 459, startPoint y: 271, endPoint x: 480, endPoint y: 271, distance: 21.5
click at [480, 271] on label "26 day(s) left in your current plan" at bounding box center [526, 276] width 131 height 16
drag, startPoint x: 548, startPoint y: 458, endPoint x: 503, endPoint y: 461, distance: 44.5
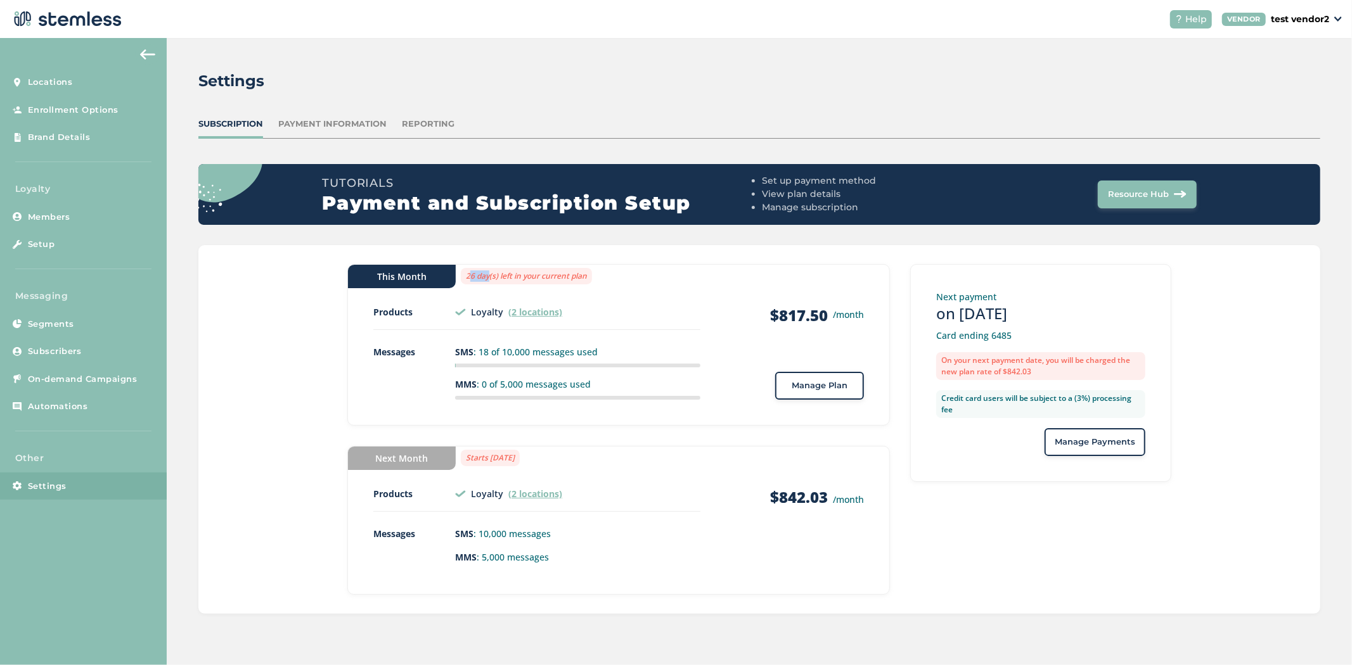
click at [503, 461] on label "Starts [DATE]" at bounding box center [490, 458] width 59 height 16
drag, startPoint x: 527, startPoint y: 560, endPoint x: 445, endPoint y: 522, distance: 90.5
click at [445, 522] on div "Next Month Starts [DATE] Products Loyalty (2 locations) [PERSON_NAME]'s Test St…" at bounding box center [618, 520] width 542 height 149
